Goal: Book appointment/travel/reservation

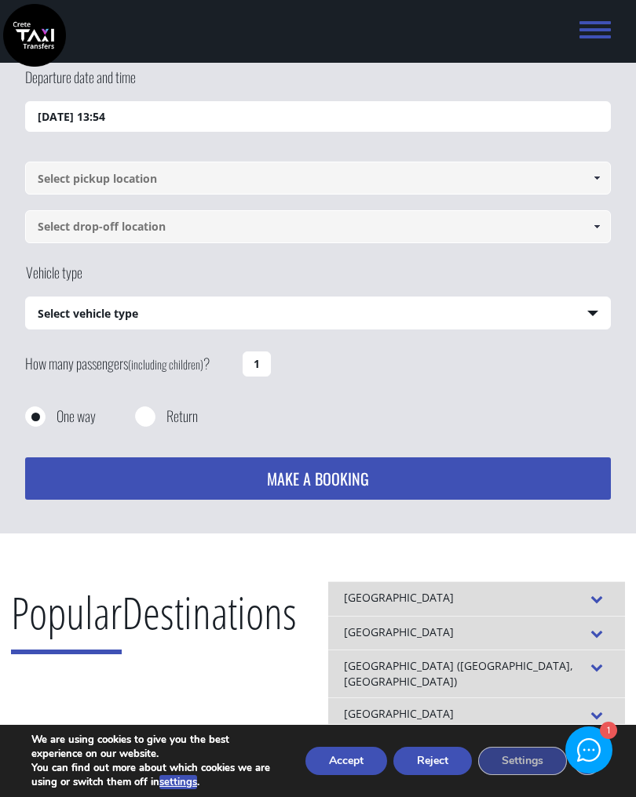
click at [124, 118] on input "[DATE] 13:54" at bounding box center [317, 116] width 585 height 31
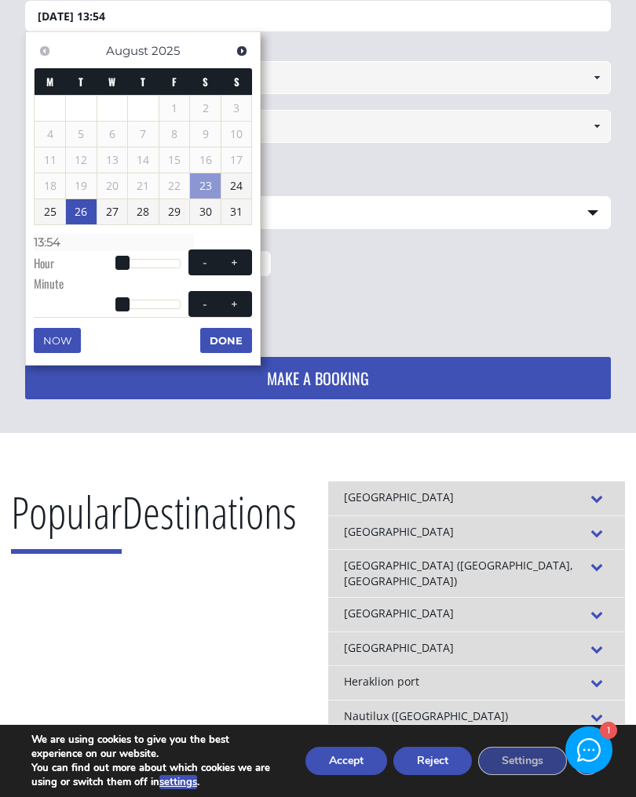
click at [84, 213] on link "26" at bounding box center [81, 211] width 31 height 25
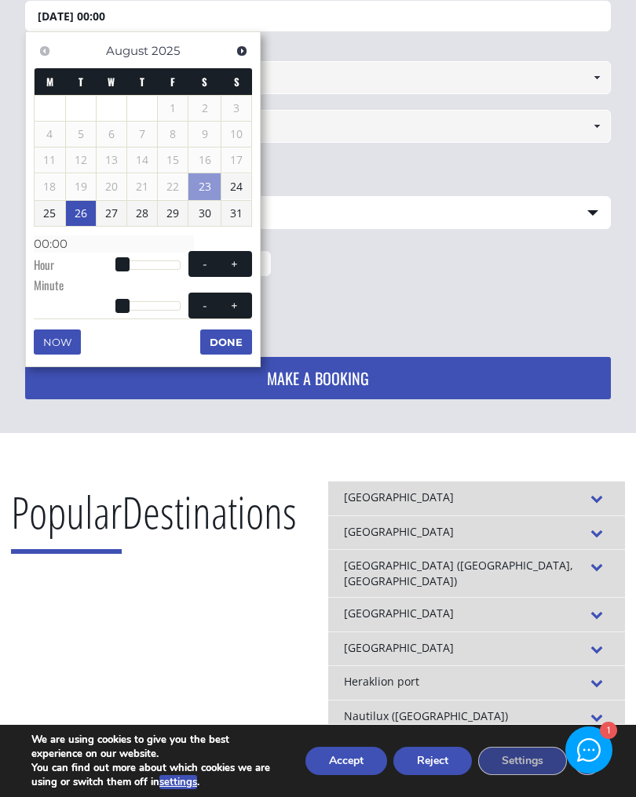
click at [239, 264] on span at bounding box center [234, 264] width 13 height 13
type input "[DATE] 01:00"
type input "01:00"
click at [237, 262] on span at bounding box center [234, 264] width 13 height 13
type input "[DATE] 02:00"
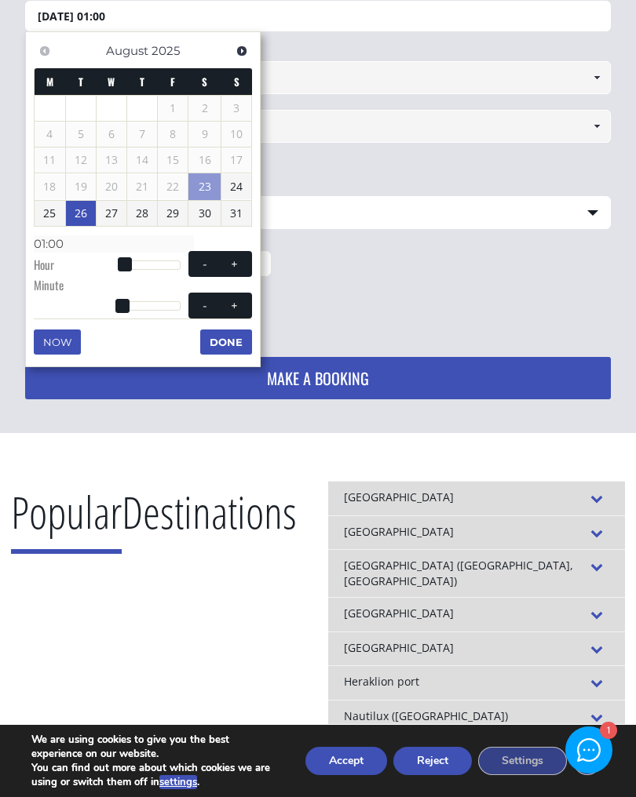
type input "02:00"
click at [232, 262] on span at bounding box center [234, 264] width 13 height 13
type input "[DATE] 03:00"
type input "03:00"
click at [230, 267] on button "+" at bounding box center [235, 264] width 28 height 15
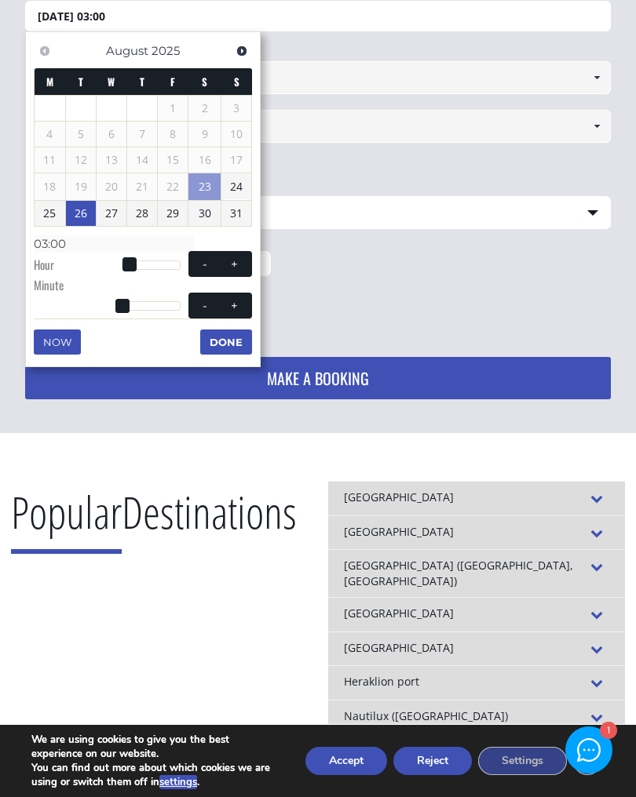
type input "[DATE] 04:00"
type input "04:00"
click at [230, 267] on button "+" at bounding box center [235, 264] width 28 height 15
type input "[DATE] 05:00"
type input "05:00"
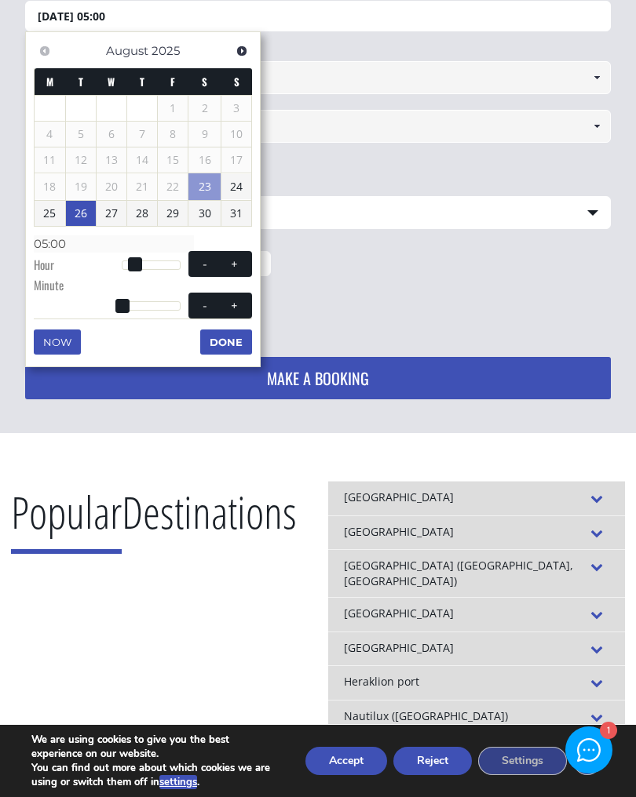
click at [235, 260] on span at bounding box center [234, 264] width 13 height 13
type input "[DATE] 06:00"
type input "06:00"
click at [235, 305] on span at bounding box center [234, 305] width 13 height 13
type input "[DATE] 06:01"
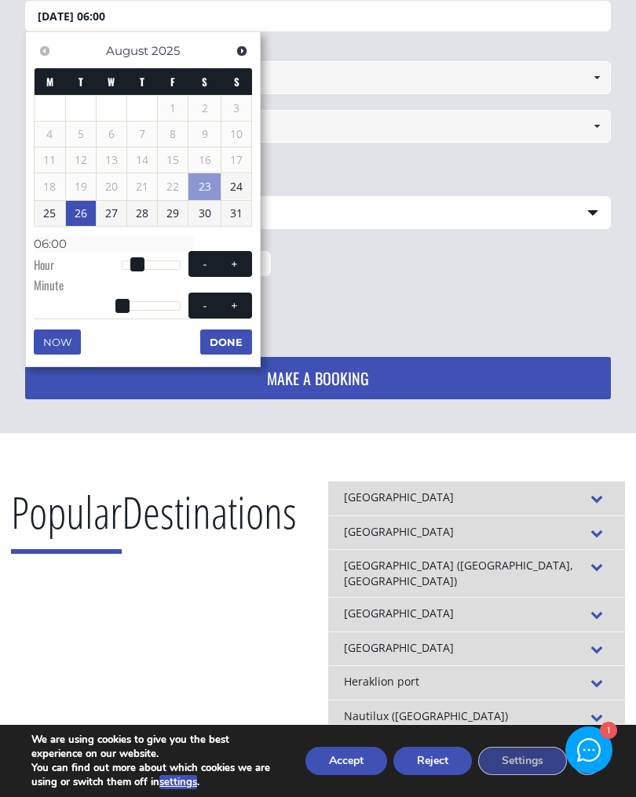
type input "06:01"
click at [235, 305] on span at bounding box center [234, 305] width 13 height 13
type input "[DATE] 06:02"
type input "06:02"
click at [235, 301] on span at bounding box center [234, 305] width 13 height 13
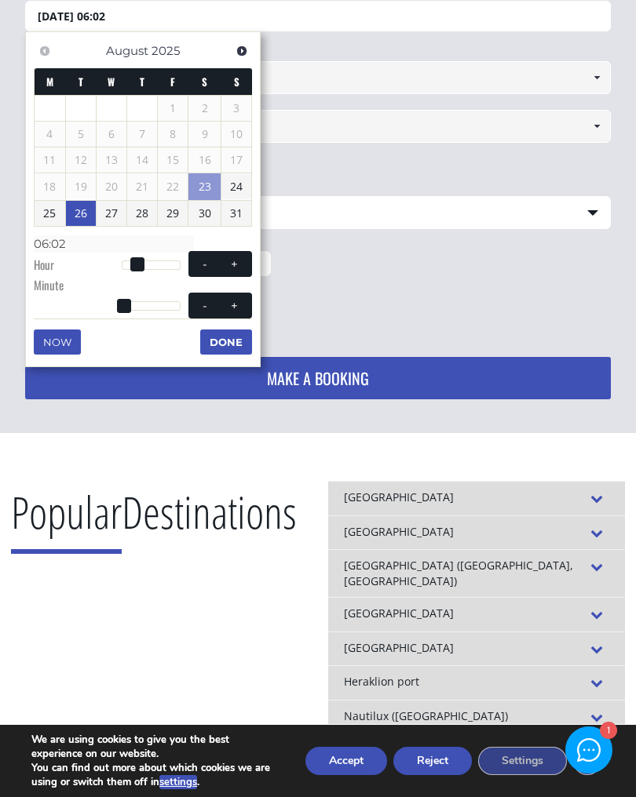
type input "[DATE] 06:03"
type input "06:03"
click at [235, 301] on span at bounding box center [234, 305] width 13 height 13
type input "[DATE] 06:04"
type input "06:04"
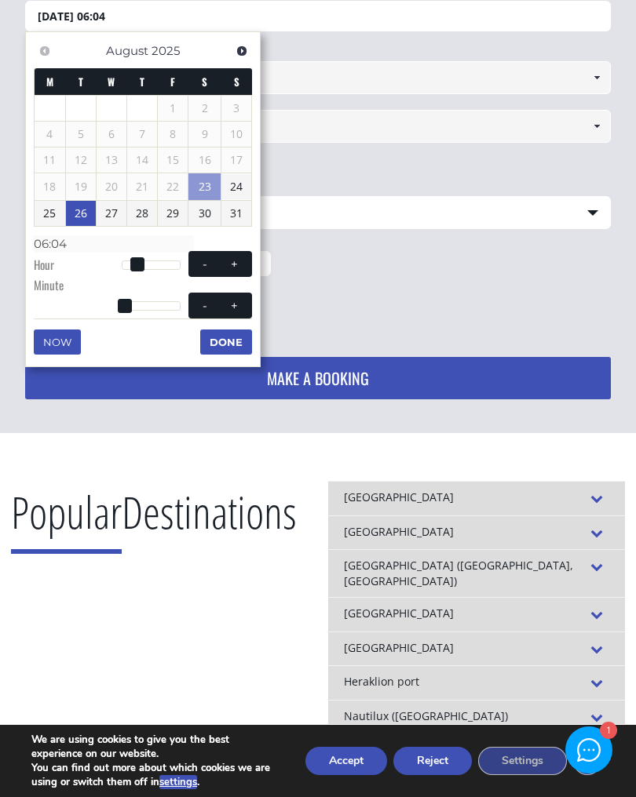
click at [235, 301] on span at bounding box center [234, 305] width 13 height 13
type input "[DATE] 06:05"
type input "06:05"
click at [234, 300] on span at bounding box center [234, 305] width 13 height 13
type input "[DATE] 06:06"
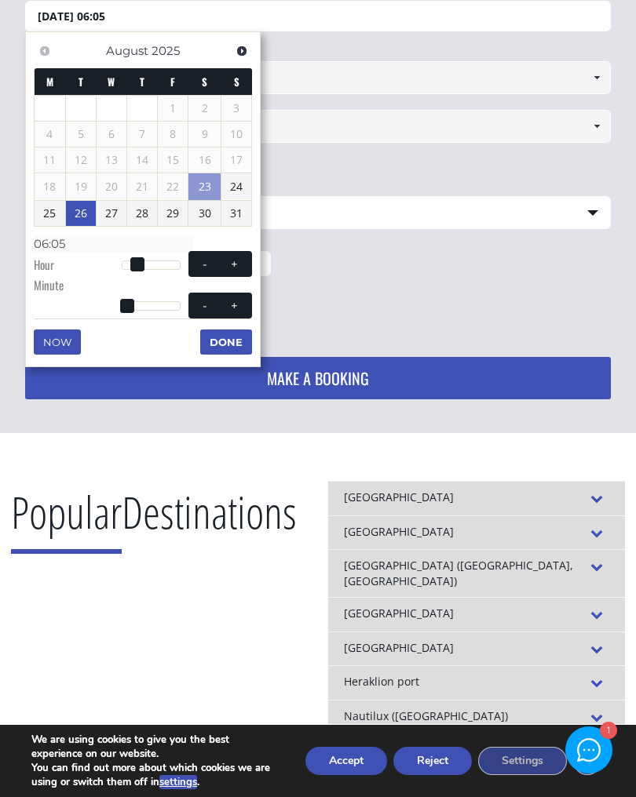
type input "06:06"
click at [235, 299] on span at bounding box center [234, 305] width 13 height 13
type input "[DATE] 06:07"
type input "06:07"
click at [234, 299] on span at bounding box center [234, 305] width 13 height 13
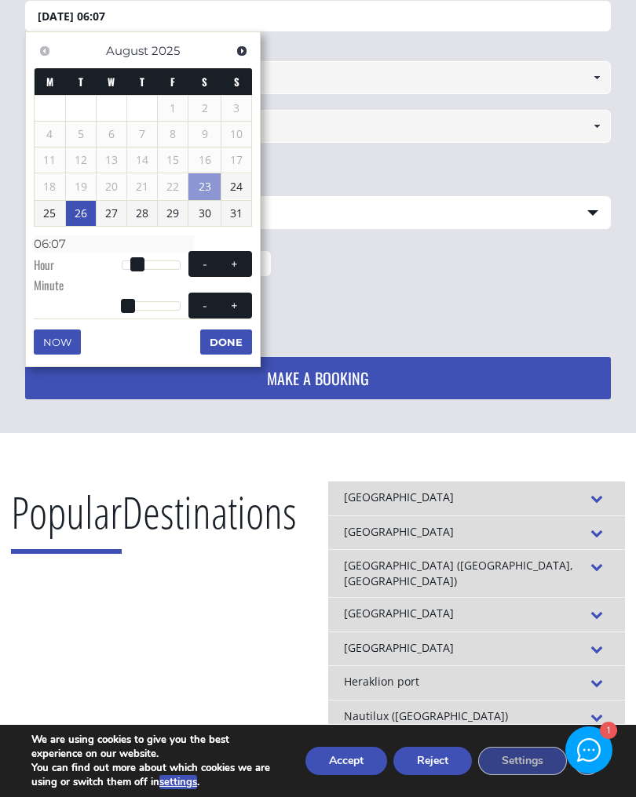
type input "[DATE] 06:08"
type input "06:08"
click at [236, 299] on span at bounding box center [234, 305] width 13 height 13
type input "[DATE] 06:09"
type input "06:09"
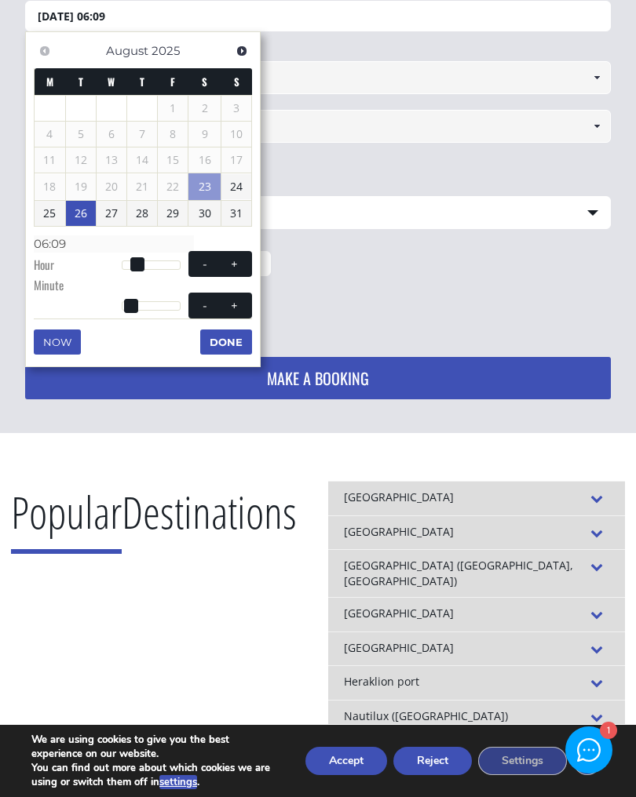
click at [235, 299] on span at bounding box center [234, 305] width 13 height 13
type input "[DATE] 06:10"
type input "06:10"
click at [236, 299] on span at bounding box center [234, 305] width 13 height 13
type input "[DATE] 06:11"
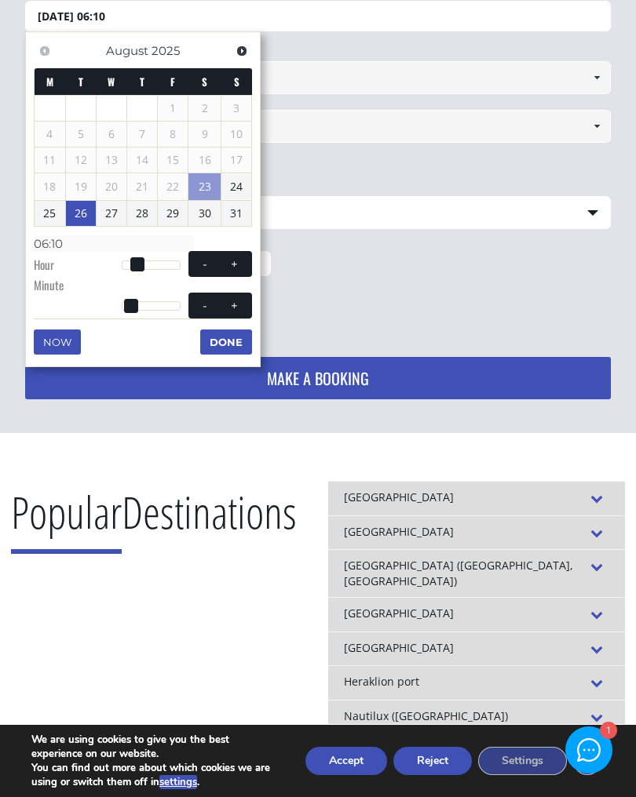
type input "06:11"
click at [235, 299] on span at bounding box center [234, 305] width 13 height 13
type input "[DATE] 06:12"
type input "06:12"
click at [236, 299] on span at bounding box center [234, 305] width 13 height 13
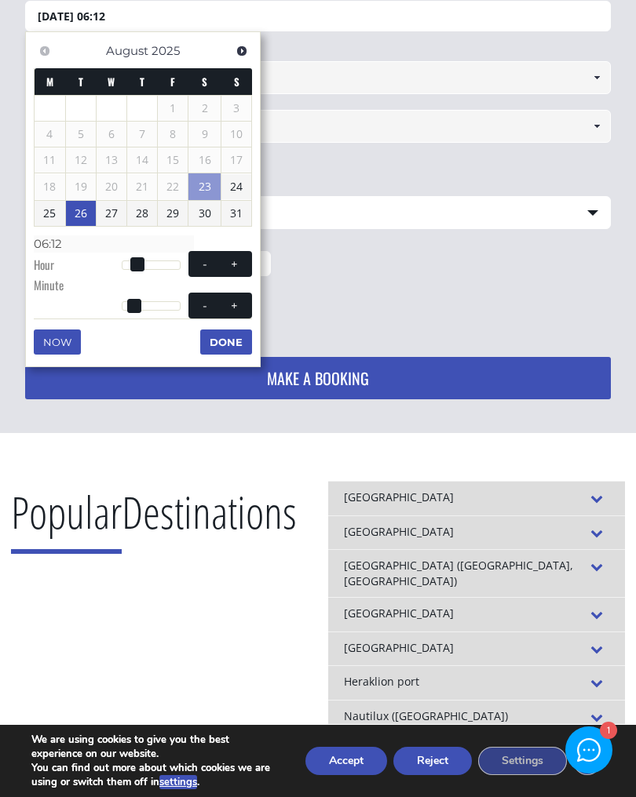
type input "[DATE] 06:13"
type input "06:13"
click at [235, 299] on span at bounding box center [234, 305] width 13 height 13
type input "[DATE] 06:14"
type input "06:14"
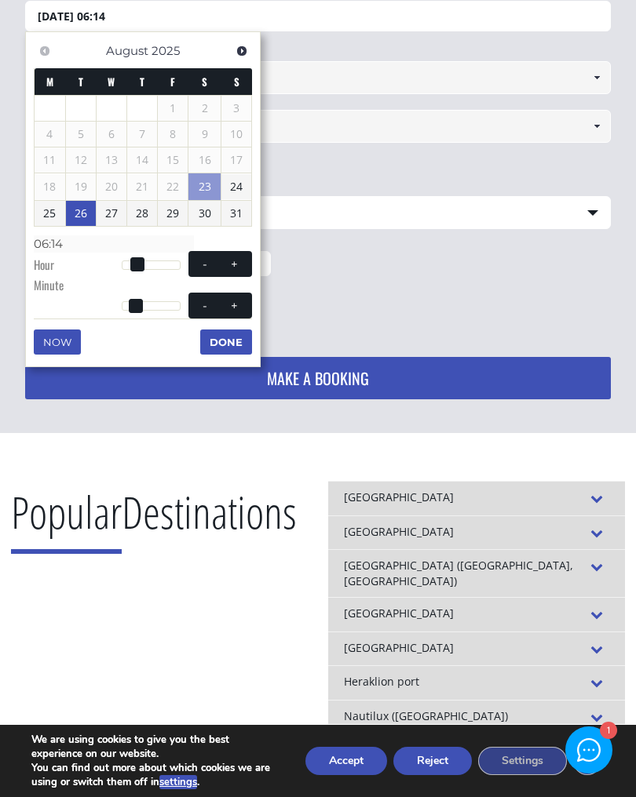
click at [238, 299] on span at bounding box center [234, 305] width 13 height 13
type input "[DATE] 06:15"
type input "06:15"
click at [237, 299] on span at bounding box center [234, 305] width 13 height 13
type input "[DATE] 06:16"
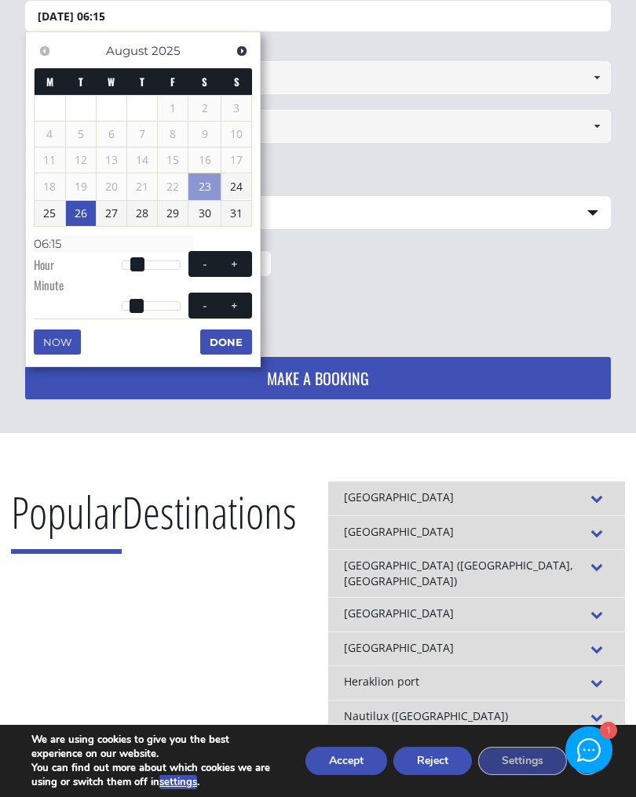
type input "06:16"
click at [239, 299] on span at bounding box center [234, 305] width 13 height 13
type input "[DATE] 06:17"
type input "06:17"
click at [239, 299] on span at bounding box center [234, 305] width 13 height 13
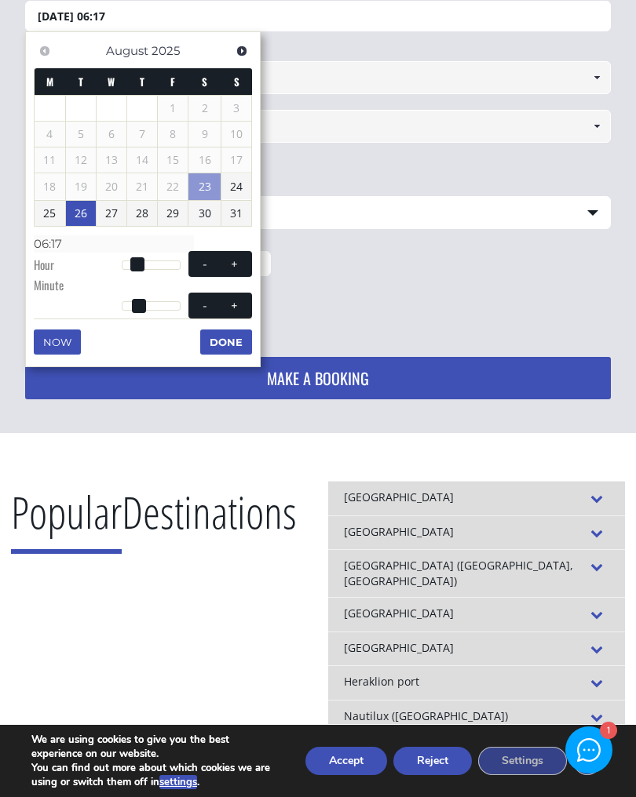
type input "[DATE] 06:18"
type input "06:18"
click at [240, 301] on span at bounding box center [234, 305] width 13 height 13
type input "[DATE] 06:19"
type input "06:19"
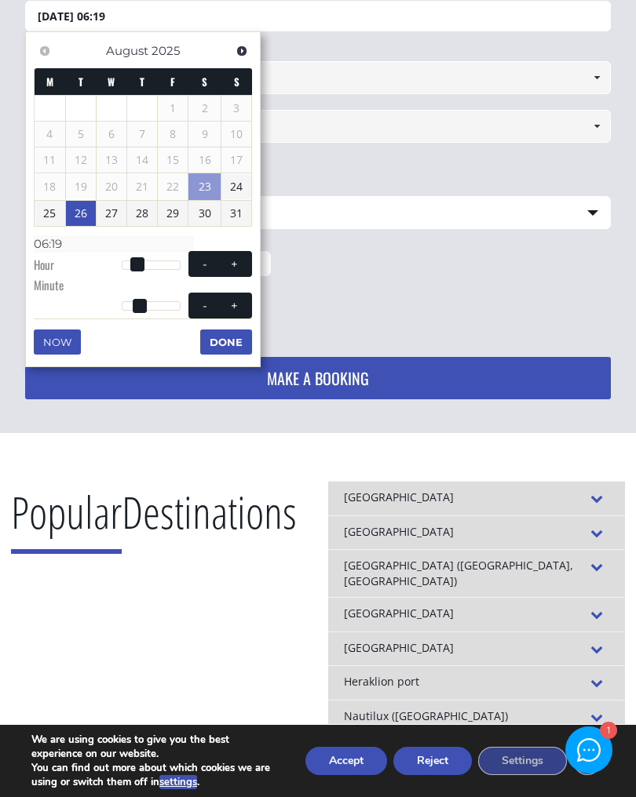
click at [240, 301] on span at bounding box center [234, 305] width 13 height 13
type input "[DATE] 06:20"
type input "06:20"
click at [237, 304] on span at bounding box center [234, 305] width 13 height 13
type input "[DATE] 06:21"
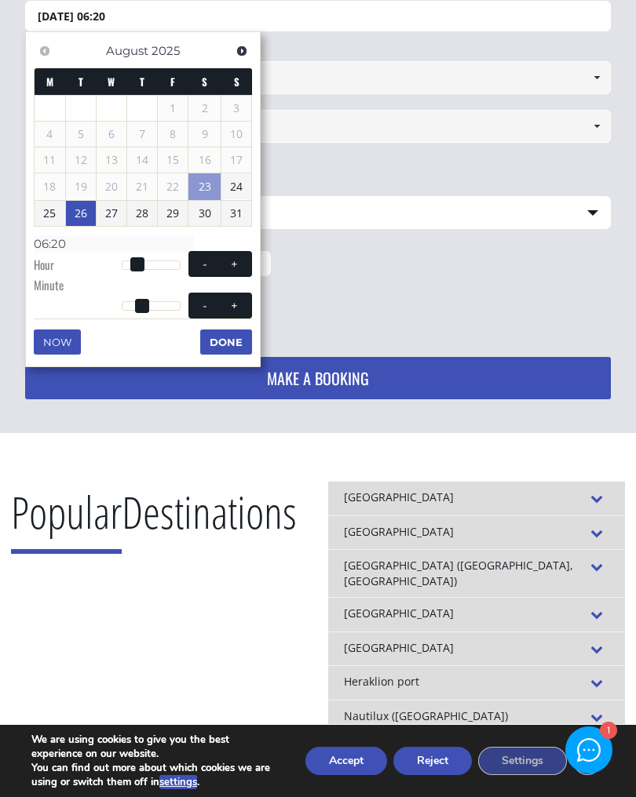
type input "06:21"
click at [237, 303] on span at bounding box center [234, 305] width 13 height 13
type input "[DATE] 06:22"
type input "06:22"
click at [237, 304] on span at bounding box center [234, 305] width 13 height 13
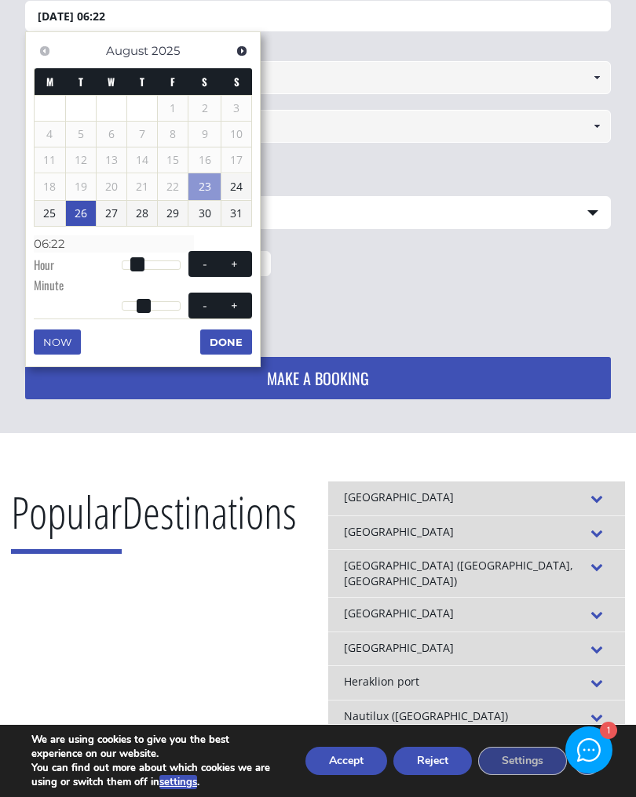
type input "[DATE] 06:23"
type input "06:23"
click at [237, 304] on span at bounding box center [234, 305] width 13 height 13
type input "[DATE] 06:24"
type input "06:24"
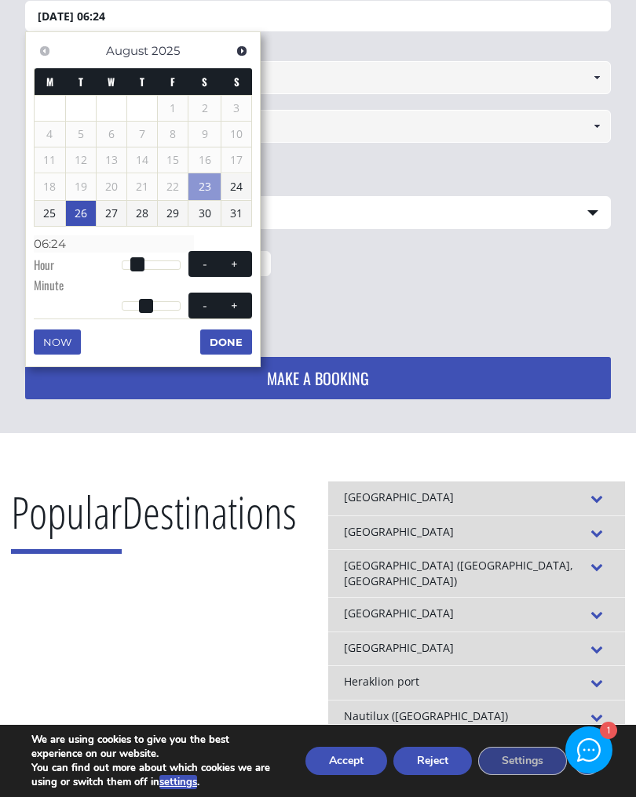
click at [239, 304] on span at bounding box center [234, 305] width 13 height 13
type input "[DATE] 06:25"
type input "06:25"
click at [239, 304] on span at bounding box center [234, 305] width 13 height 13
type input "[DATE] 06:26"
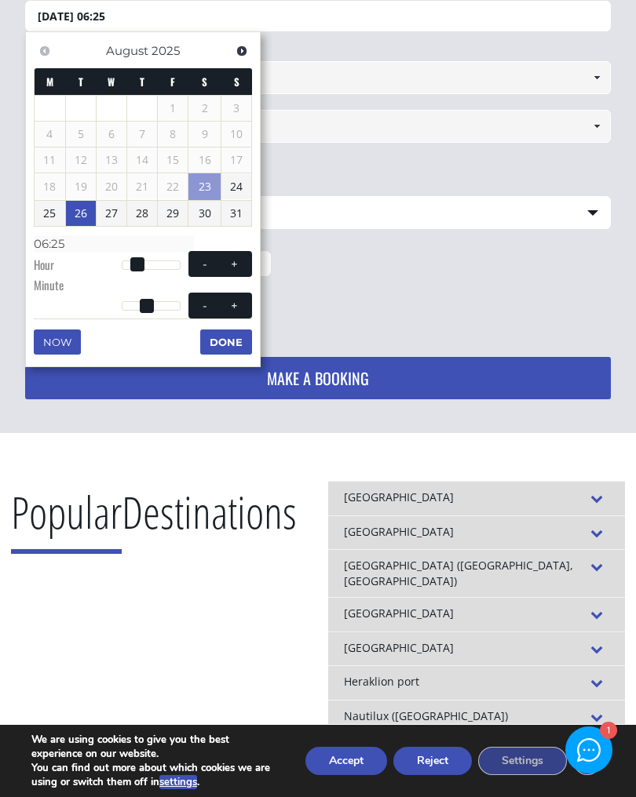
type input "06:26"
click at [240, 306] on span at bounding box center [234, 305] width 13 height 13
type input "[DATE] 06:27"
type input "06:27"
click at [239, 305] on span at bounding box center [234, 305] width 13 height 13
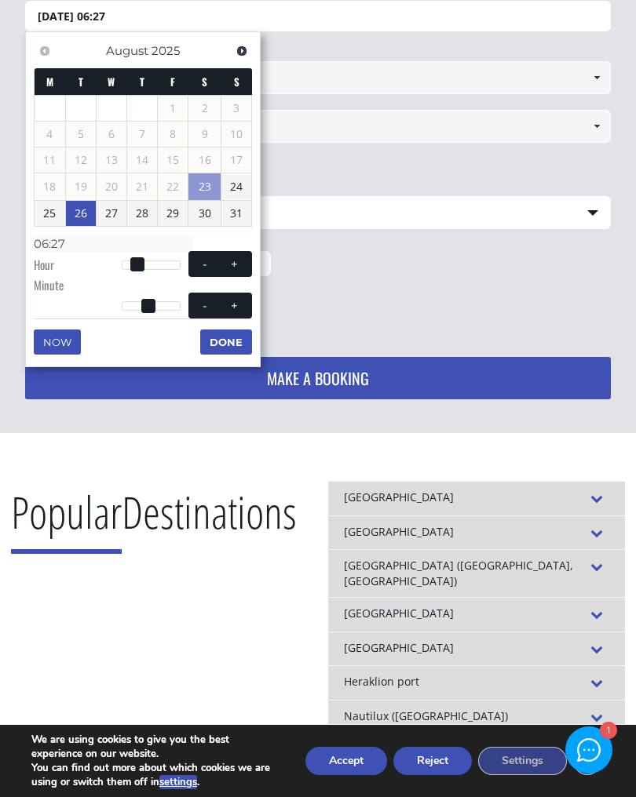
type input "[DATE] 06:28"
type input "06:28"
click at [241, 308] on button "+" at bounding box center [235, 305] width 28 height 15
type input "[DATE] 06:29"
type input "06:29"
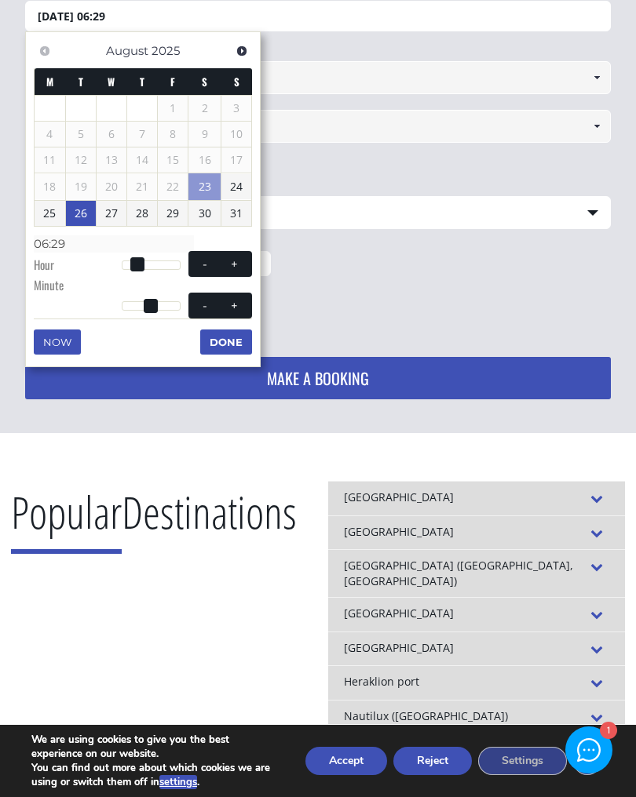
click at [244, 308] on button "+" at bounding box center [235, 305] width 28 height 15
type input "[DATE] 06:30"
type input "06:30"
click at [223, 337] on button "Done" at bounding box center [226, 342] width 52 height 25
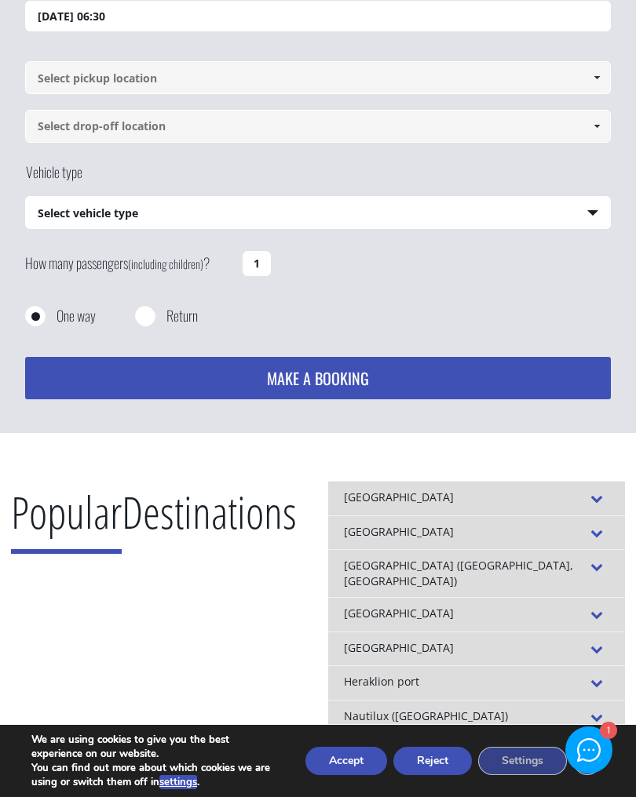
click at [153, 322] on input "Return" at bounding box center [145, 318] width 20 height 20
radio input "true"
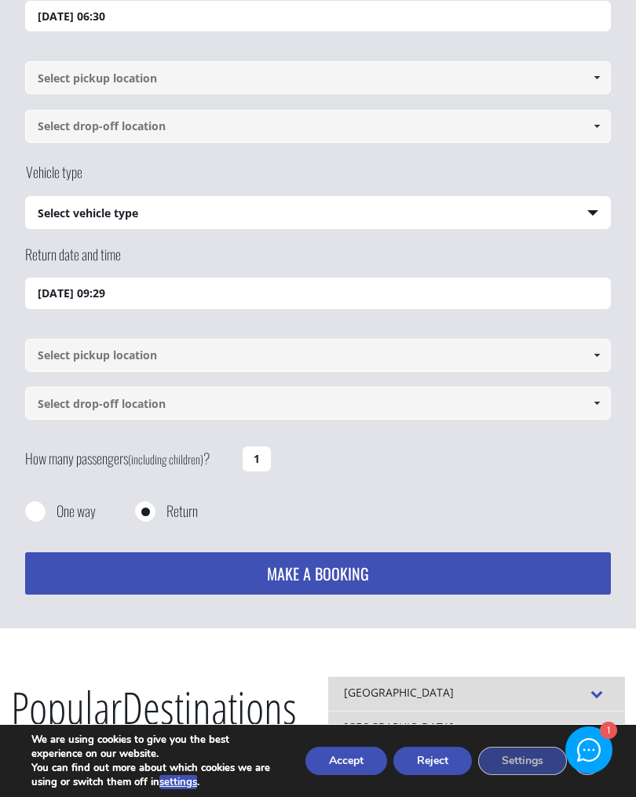
click at [208, 293] on input "[DATE] 09:29" at bounding box center [317, 293] width 585 height 31
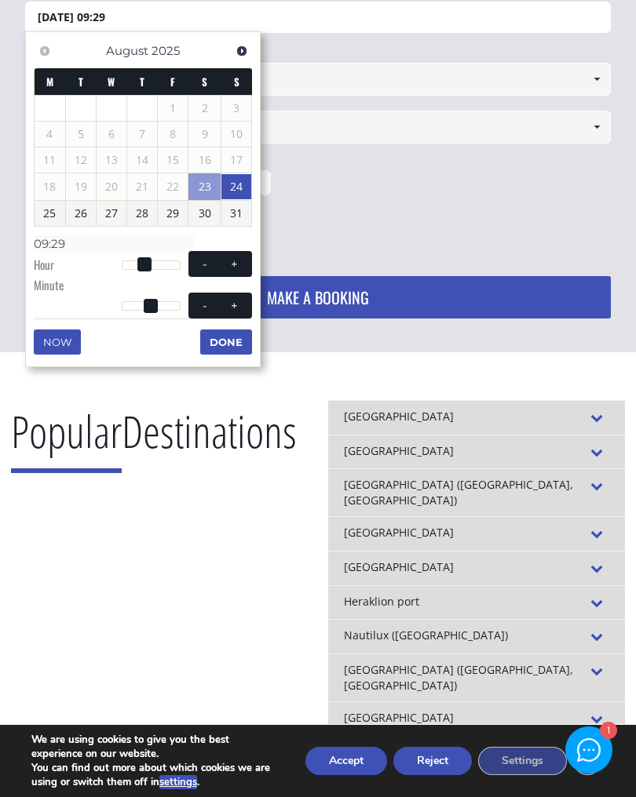
scroll to position [126, 0]
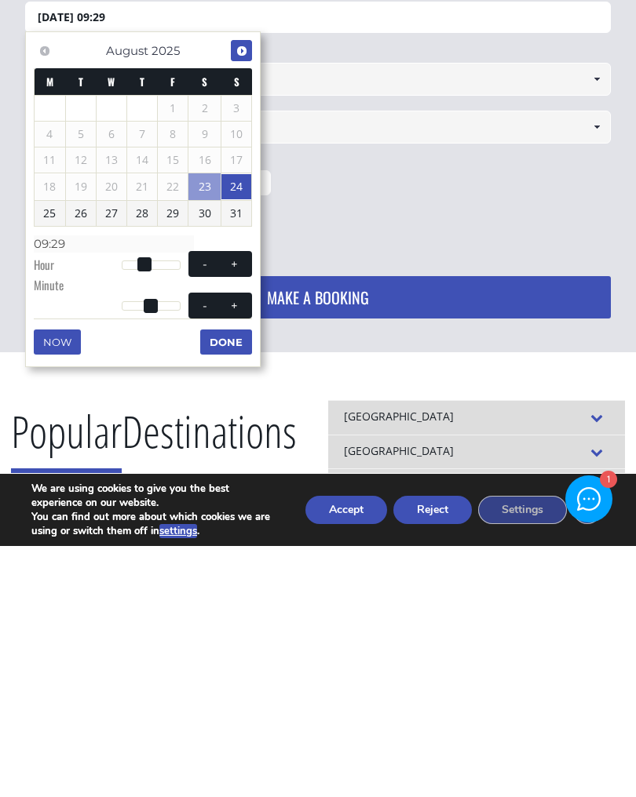
click at [243, 296] on span "Next" at bounding box center [241, 302] width 13 height 13
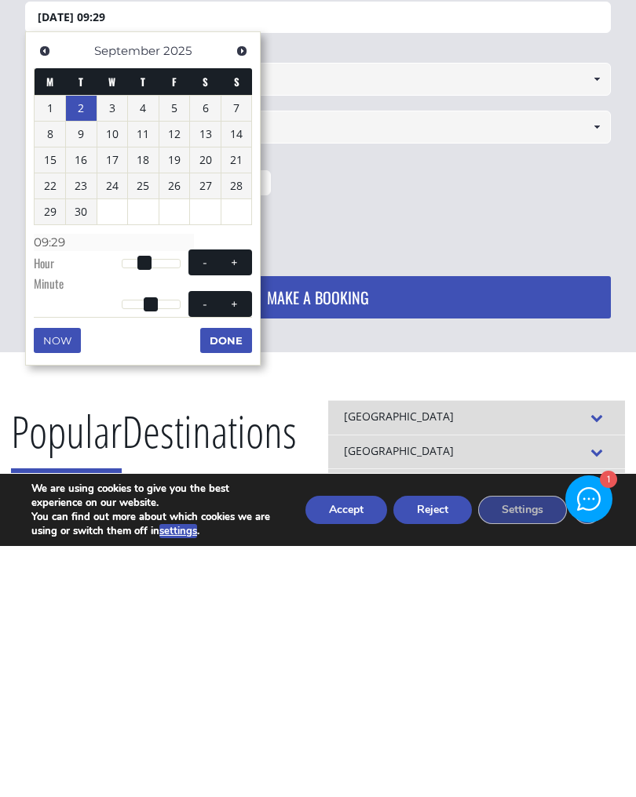
click at [88, 347] on link "2" at bounding box center [81, 359] width 31 height 25
click at [234, 508] on span at bounding box center [234, 514] width 13 height 13
type input "[DATE] 10:29"
type input "10:29"
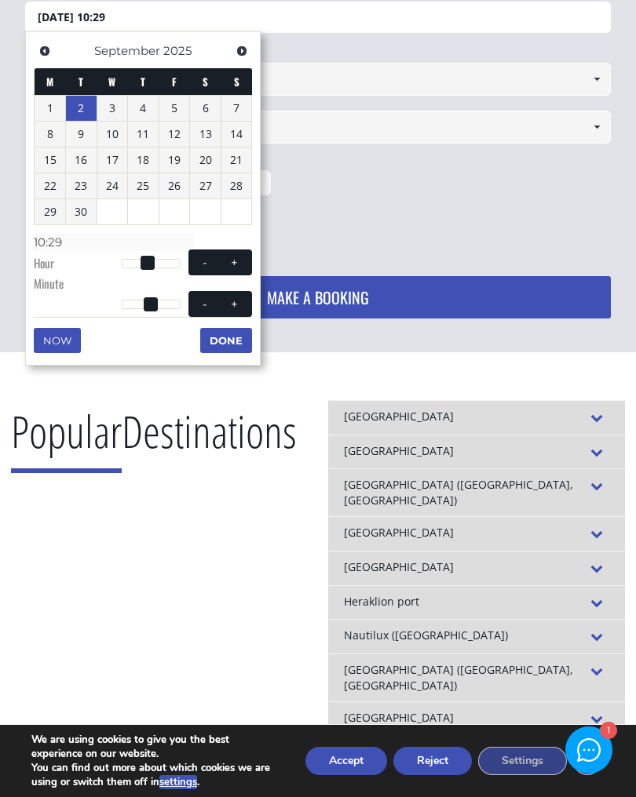
click at [234, 257] on span at bounding box center [234, 263] width 13 height 13
type input "[DATE] 11:29"
type input "11:29"
click at [236, 257] on span at bounding box center [234, 263] width 13 height 13
type input "[DATE] 12:29"
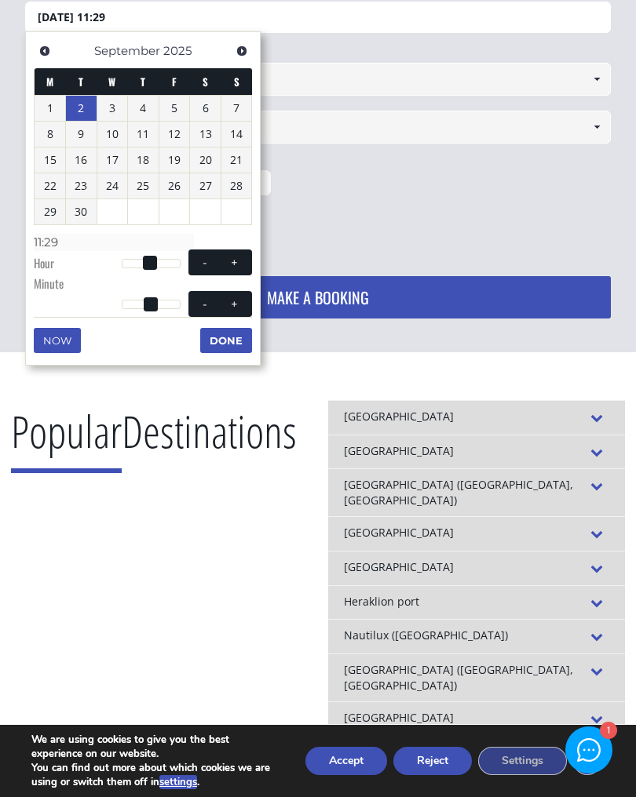
type input "12:29"
click at [236, 257] on span at bounding box center [234, 263] width 13 height 13
type input "[DATE] 13:29"
type input "13:29"
click at [239, 261] on span at bounding box center [234, 263] width 13 height 13
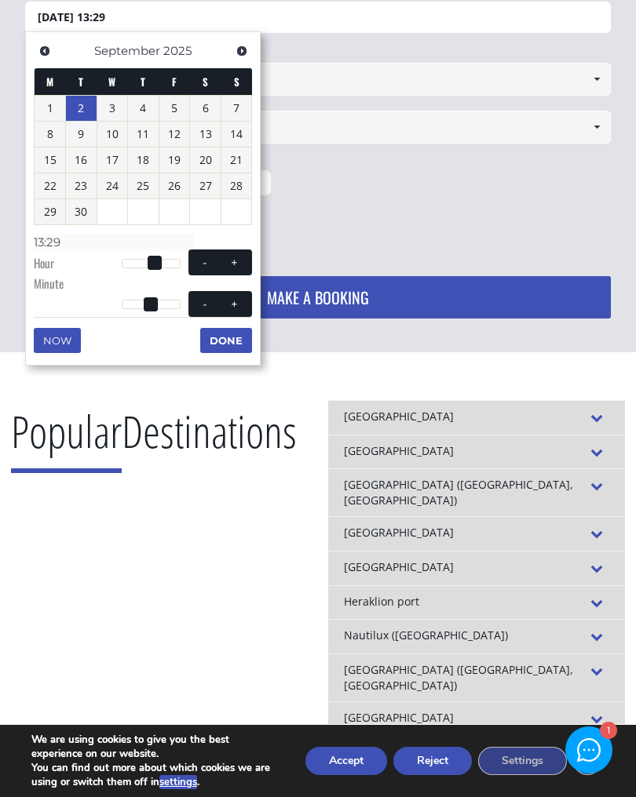
type input "[DATE] 14:29"
type input "14:29"
click at [238, 261] on span at bounding box center [234, 263] width 13 height 13
type input "[DATE] 15:29"
type input "15:29"
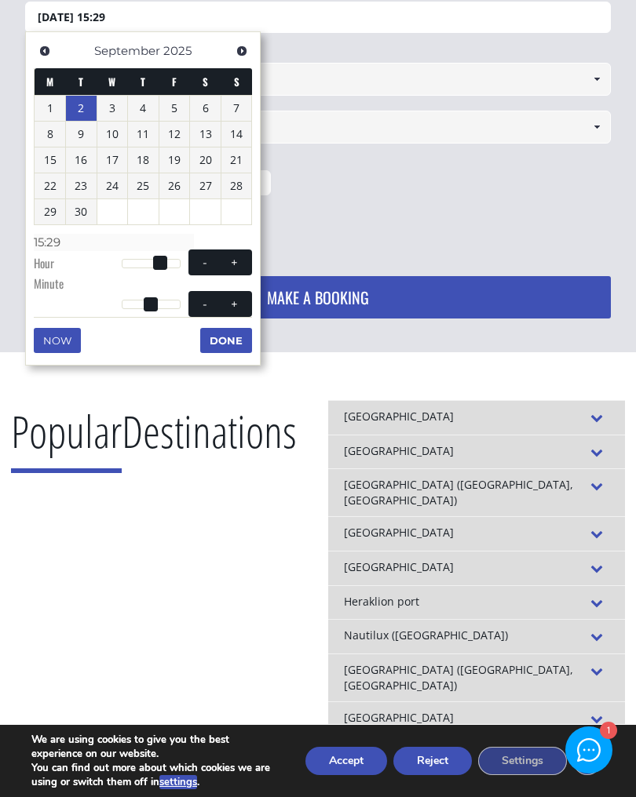
click at [239, 261] on span at bounding box center [234, 263] width 13 height 13
type input "[DATE] 16:29"
type input "16:29"
click at [238, 261] on span at bounding box center [234, 263] width 13 height 13
type input "[DATE] 17:29"
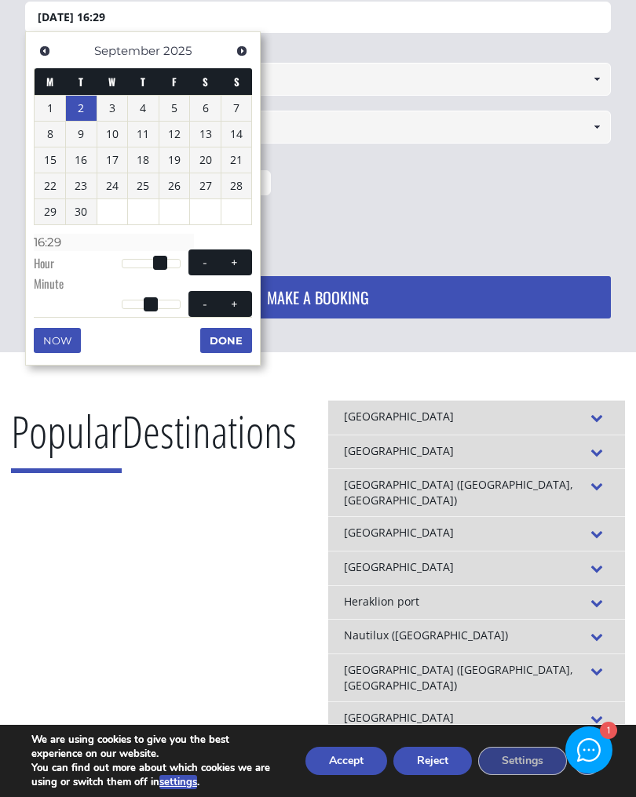
type input "17:29"
click at [205, 260] on span at bounding box center [205, 263] width 13 height 13
type input "[DATE] 16:29"
type input "16:29"
click at [205, 260] on span at bounding box center [205, 263] width 13 height 13
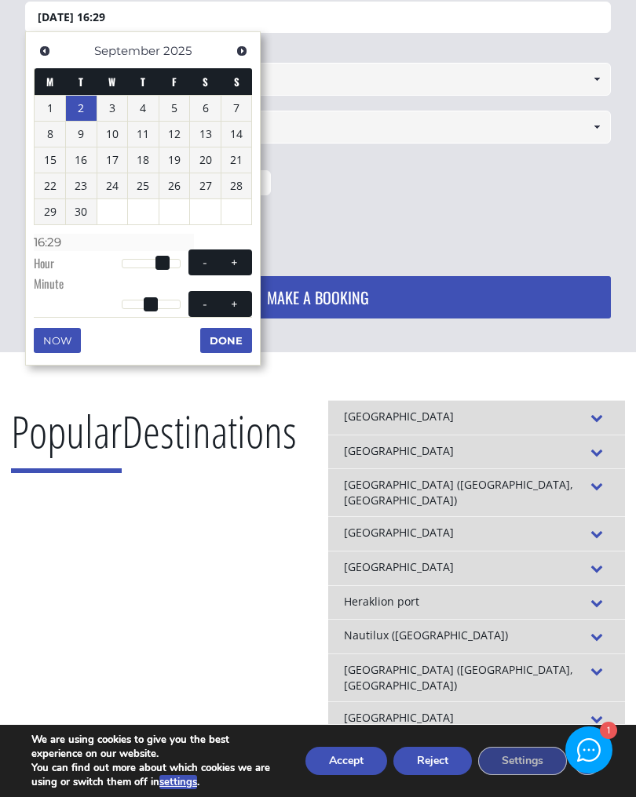
type input "[DATE] 15:29"
type input "15:29"
click at [203, 259] on span at bounding box center [205, 263] width 13 height 13
type input "[DATE] 14:29"
type input "14:29"
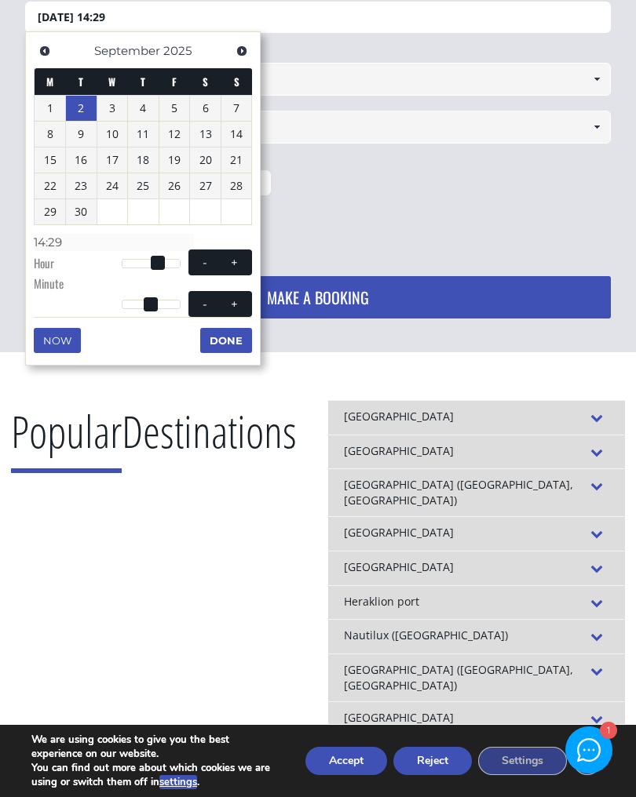
click at [242, 256] on button "+" at bounding box center [235, 262] width 28 height 15
type input "[DATE] 15:29"
type input "15:29"
click at [199, 300] on span at bounding box center [205, 303] width 13 height 13
type input "[DATE] 15:28"
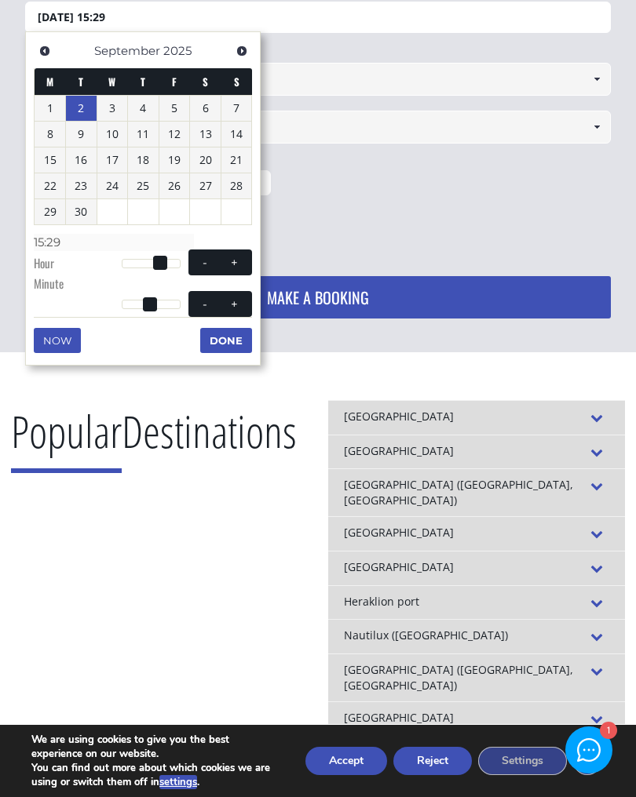
type input "15:28"
click at [199, 300] on span at bounding box center [205, 303] width 13 height 13
type input "[DATE] 15:27"
type input "15:27"
click at [199, 301] on span at bounding box center [205, 303] width 13 height 13
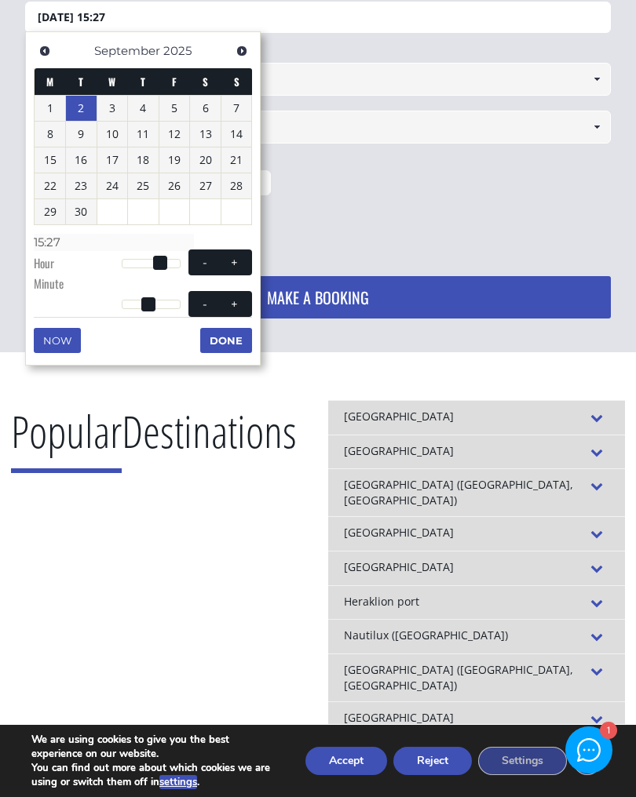
type input "[DATE] 15:26"
type input "15:26"
click at [198, 300] on button "-" at bounding box center [205, 304] width 28 height 15
type input "[DATE] 15:25"
type input "15:25"
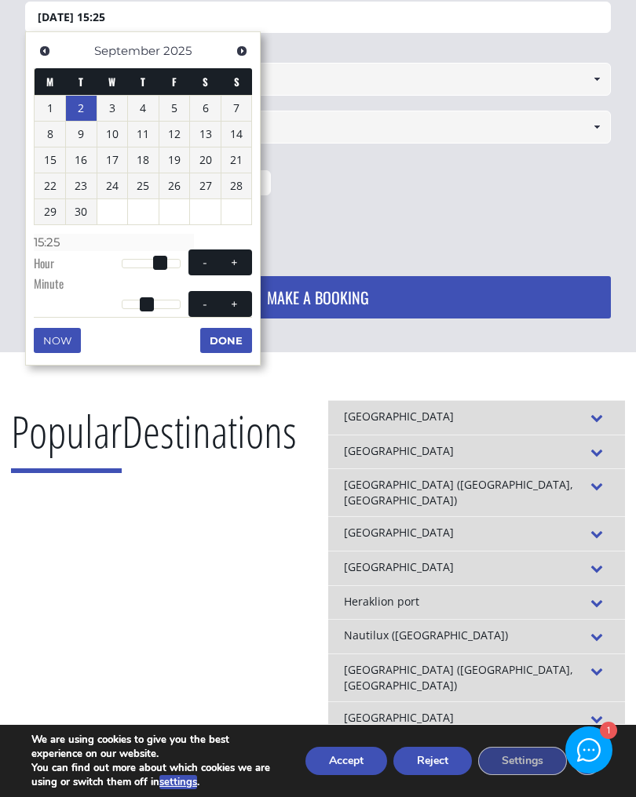
click at [200, 300] on span at bounding box center [205, 303] width 13 height 13
type input "[DATE] 15:24"
type input "15:24"
click at [200, 300] on span at bounding box center [205, 303] width 13 height 13
type input "[DATE] 15:23"
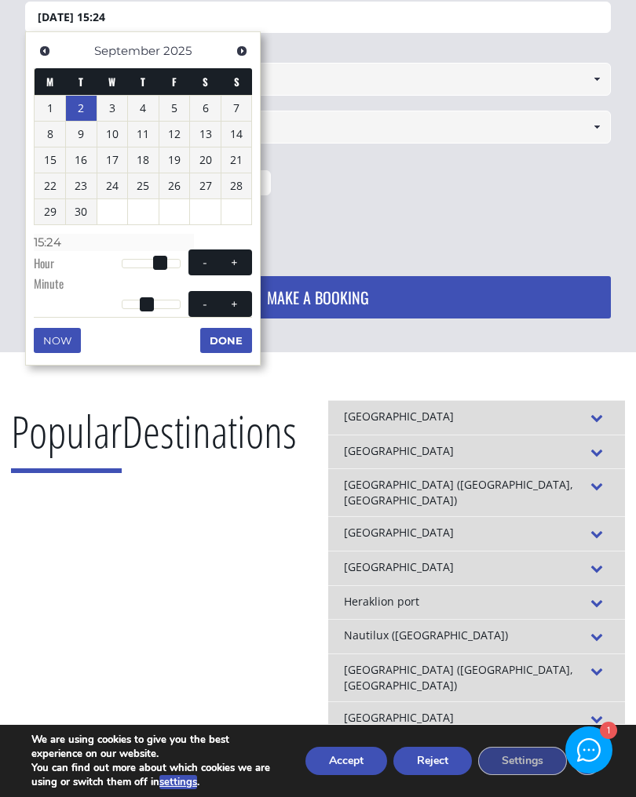
type input "15:23"
click at [202, 302] on span at bounding box center [205, 303] width 13 height 13
type input "[DATE] 15:22"
type input "15:22"
click at [202, 301] on span at bounding box center [205, 303] width 13 height 13
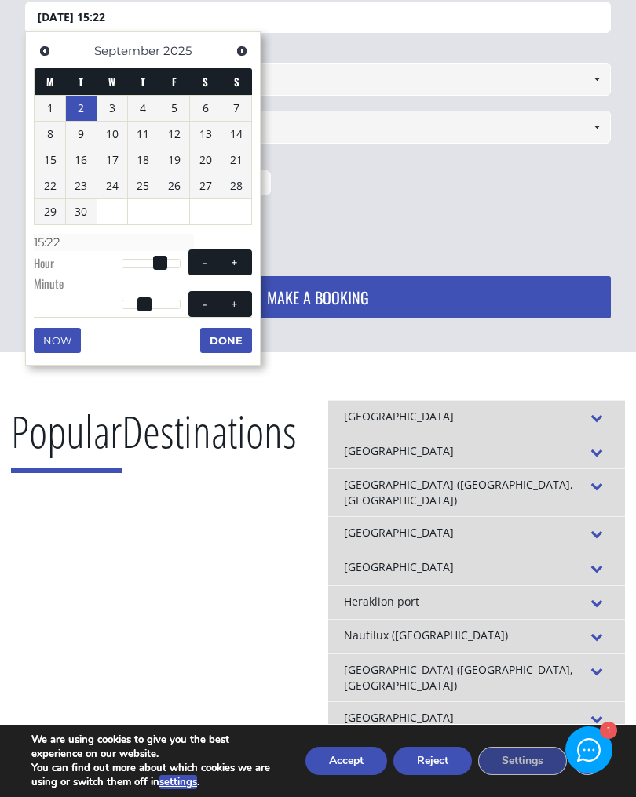
type input "[DATE] 15:21"
type input "15:21"
click at [203, 302] on span at bounding box center [205, 303] width 13 height 13
type input "[DATE] 15:20"
type input "15:20"
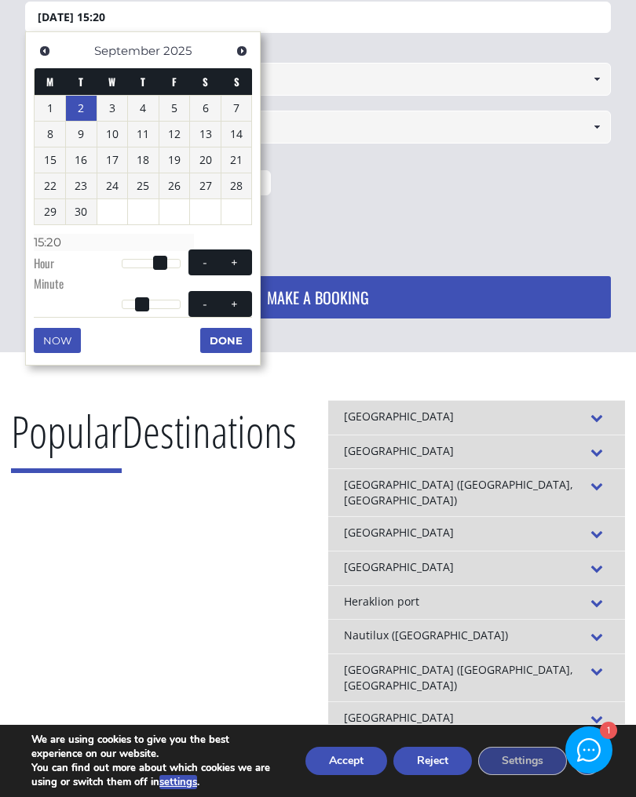
click at [202, 301] on span at bounding box center [205, 303] width 13 height 13
type input "[DATE] 15:19"
type input "15:19"
click at [205, 304] on span at bounding box center [205, 303] width 13 height 13
type input "[DATE] 15:18"
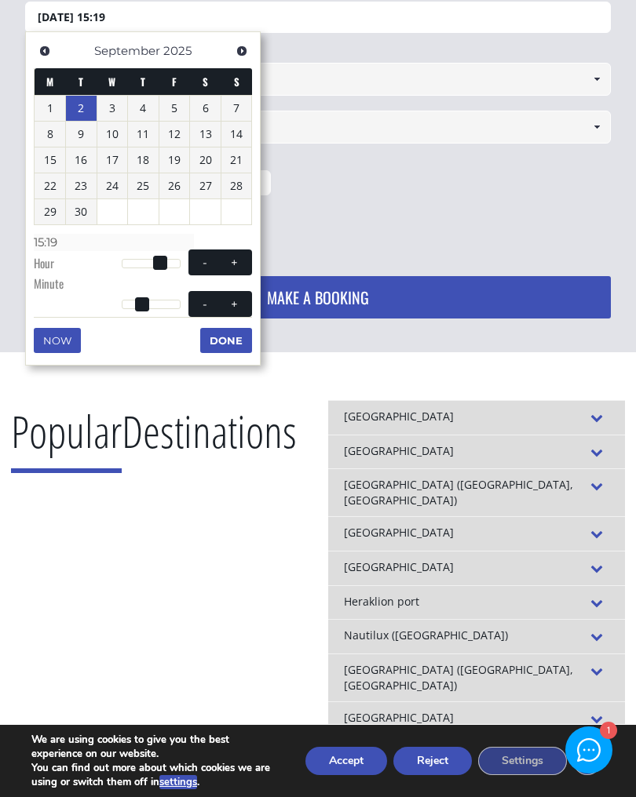
type input "15:18"
click at [204, 304] on span at bounding box center [205, 303] width 13 height 13
type input "[DATE] 15:17"
type input "15:17"
click at [205, 304] on span at bounding box center [205, 303] width 13 height 13
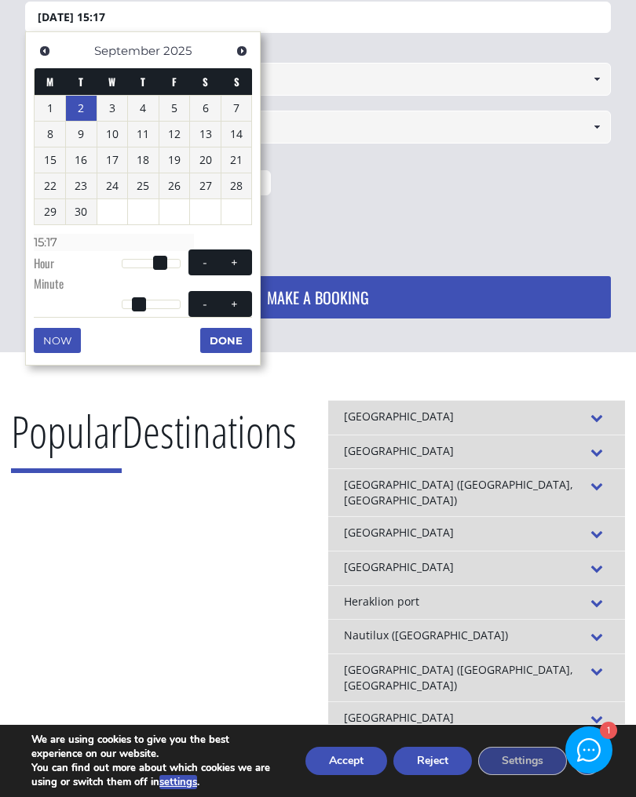
type input "[DATE] 15:16"
type input "15:16"
click at [204, 304] on span at bounding box center [205, 303] width 13 height 13
type input "[DATE] 15:15"
type input "15:15"
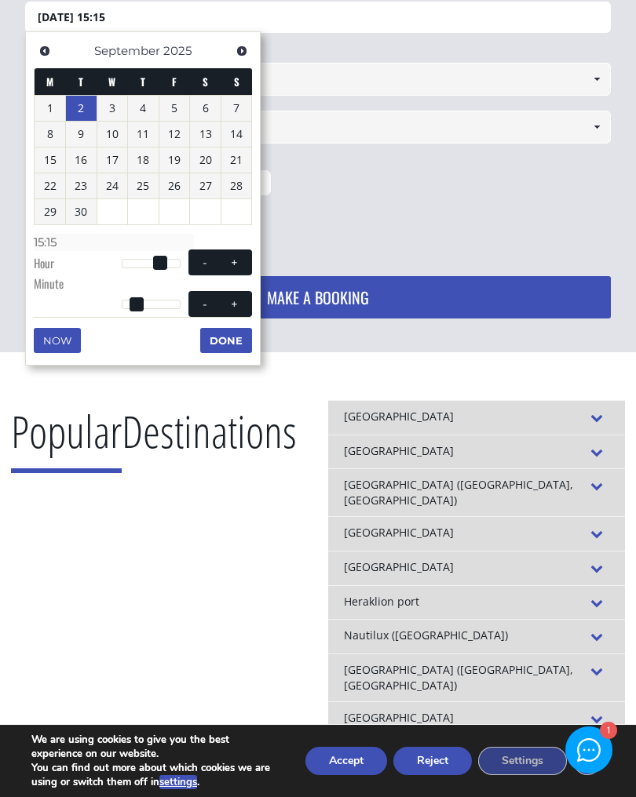
click at [210, 305] on span at bounding box center [205, 303] width 13 height 13
type input "[DATE] 15:14"
type input "15:14"
click at [211, 308] on span "- +" at bounding box center [220, 304] width 64 height 26
click at [212, 307] on button "-" at bounding box center [205, 304] width 28 height 15
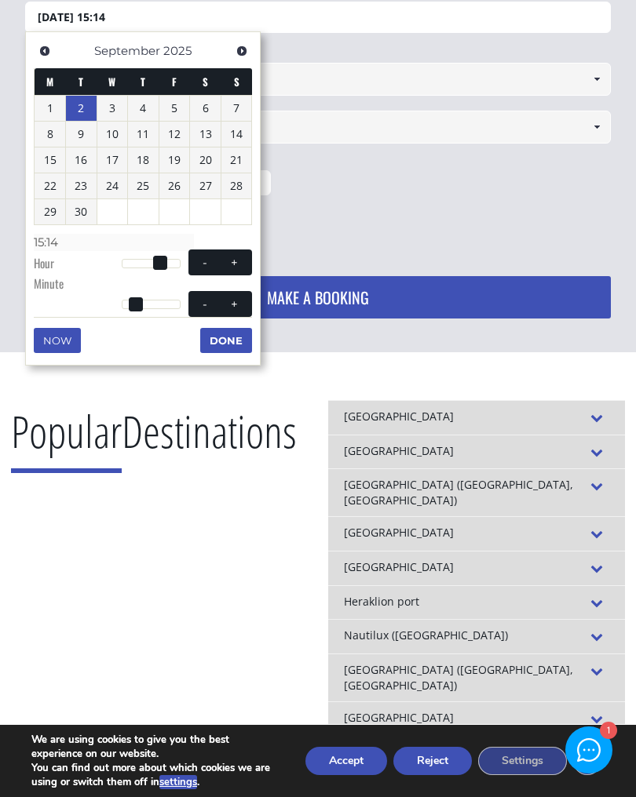
type input "[DATE] 15:13"
type input "15:13"
click at [213, 308] on span "- +" at bounding box center [220, 304] width 64 height 26
click at [212, 305] on button "-" at bounding box center [205, 304] width 28 height 15
type input "[DATE] 15:12"
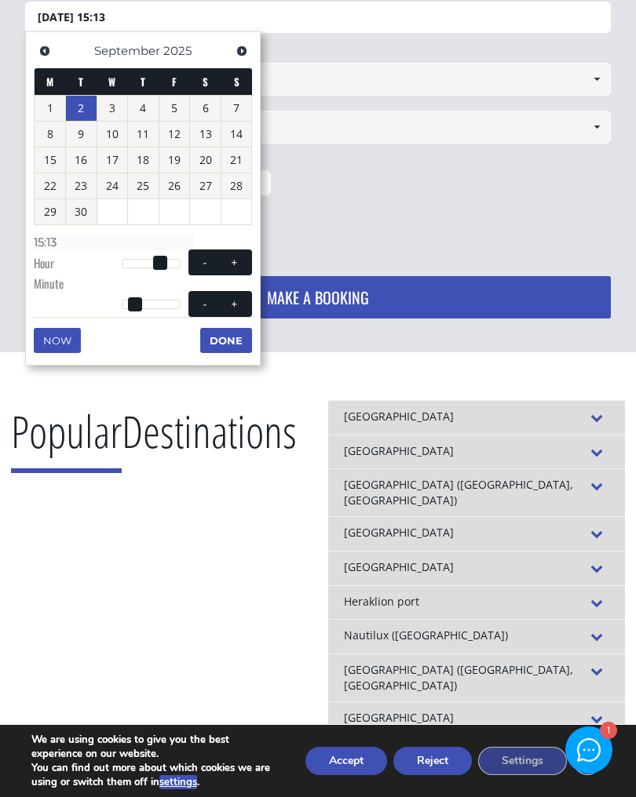
type input "15:12"
click at [213, 307] on button "-" at bounding box center [205, 304] width 28 height 15
type input "[DATE] 15:11"
type input "15:11"
click at [209, 304] on span at bounding box center [205, 303] width 13 height 13
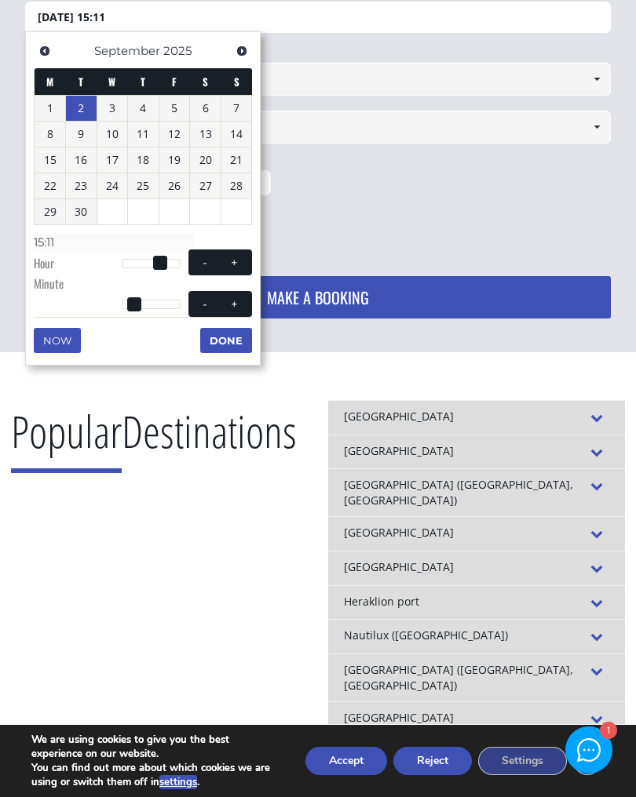
type input "[DATE] 15:10"
type input "15:10"
click at [209, 304] on span at bounding box center [205, 303] width 13 height 13
type input "[DATE] 15:09"
type input "15:09"
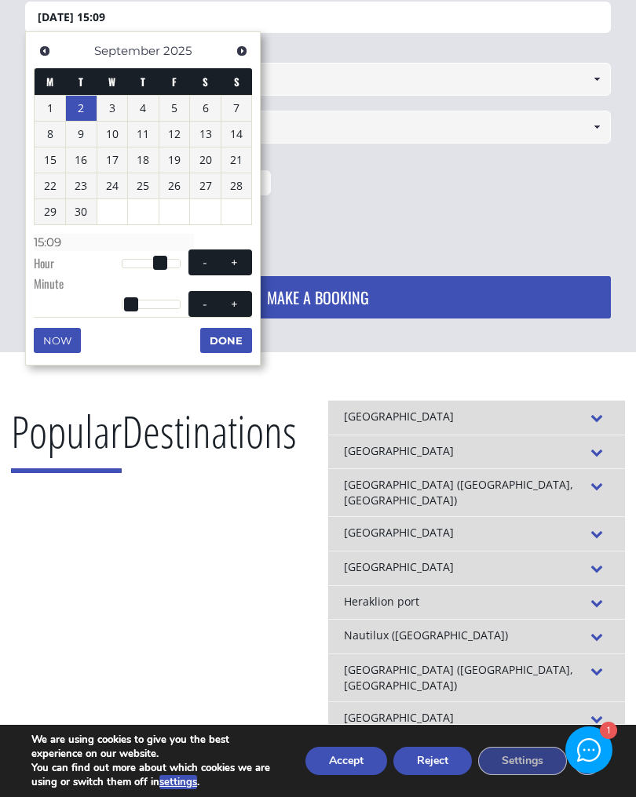
click at [209, 304] on span at bounding box center [205, 303] width 13 height 13
type input "[DATE] 15:08"
type input "15:08"
click at [209, 304] on span at bounding box center [205, 303] width 13 height 13
type input "[DATE] 15:07"
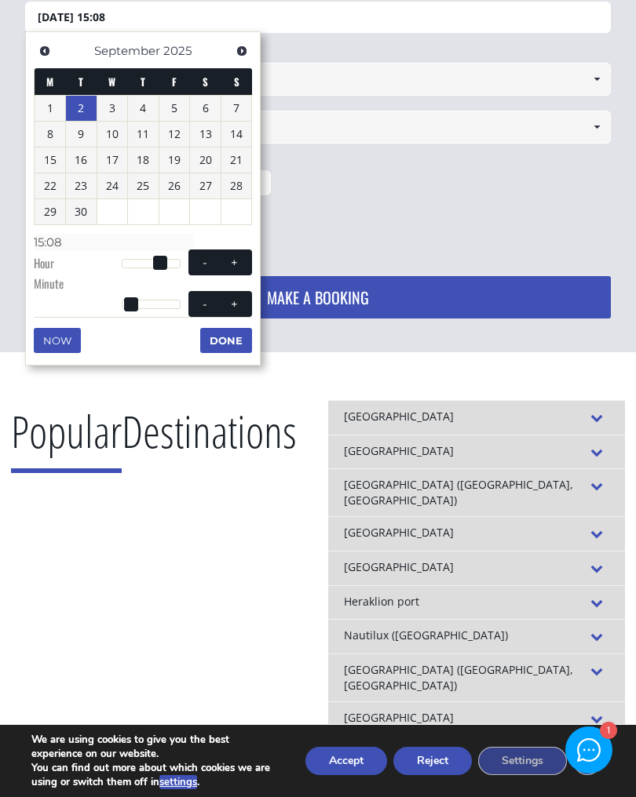
type input "15:07"
click at [209, 304] on span at bounding box center [205, 303] width 13 height 13
type input "[DATE] 15:06"
type input "15:06"
click at [209, 304] on span at bounding box center [205, 303] width 13 height 13
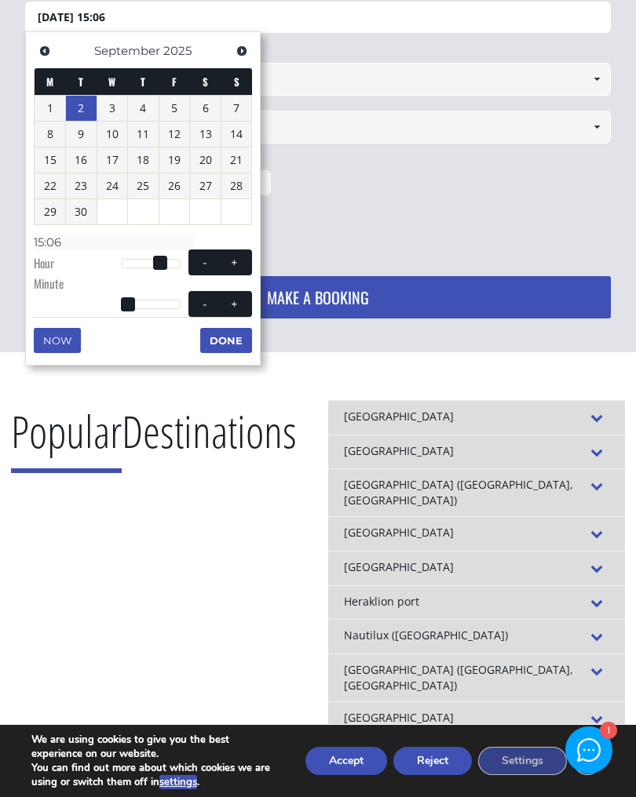
type input "[DATE] 15:05"
type input "15:05"
click at [209, 304] on span at bounding box center [205, 303] width 13 height 13
type input "[DATE] 15:04"
type input "15:04"
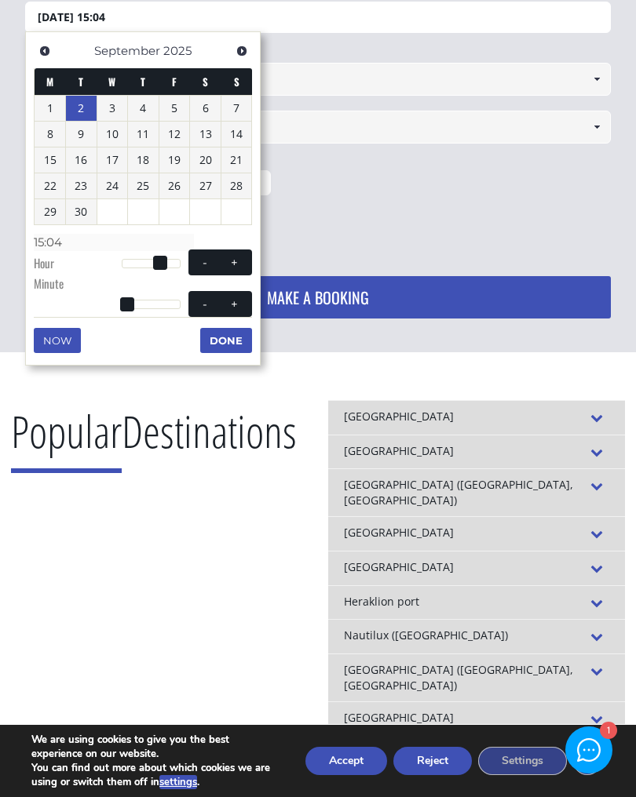
click at [209, 304] on span at bounding box center [205, 303] width 13 height 13
type input "[DATE] 15:03"
type input "15:03"
click at [206, 304] on span at bounding box center [205, 303] width 13 height 13
type input "[DATE] 15:02"
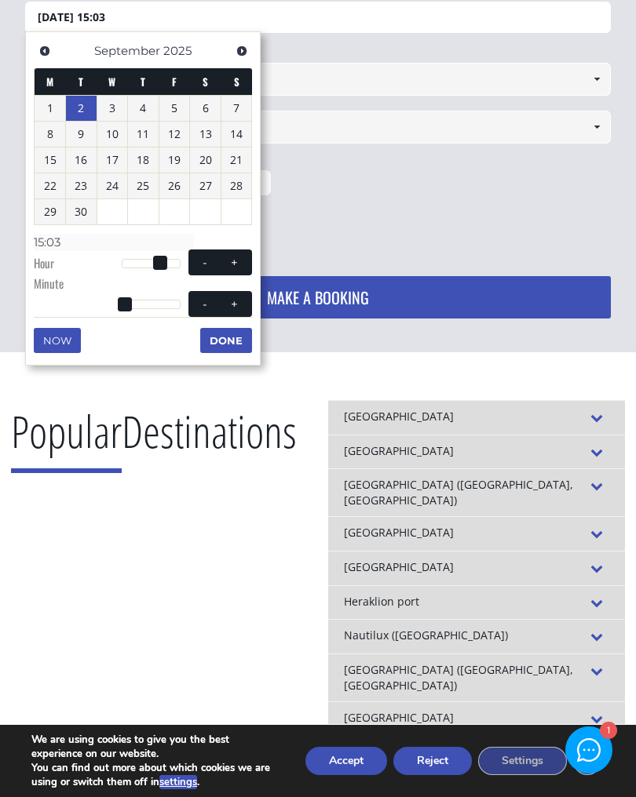
type input "15:02"
click at [205, 303] on span at bounding box center [205, 303] width 13 height 13
type input "[DATE] 15:01"
type input "15:01"
click at [206, 305] on span at bounding box center [205, 303] width 13 height 13
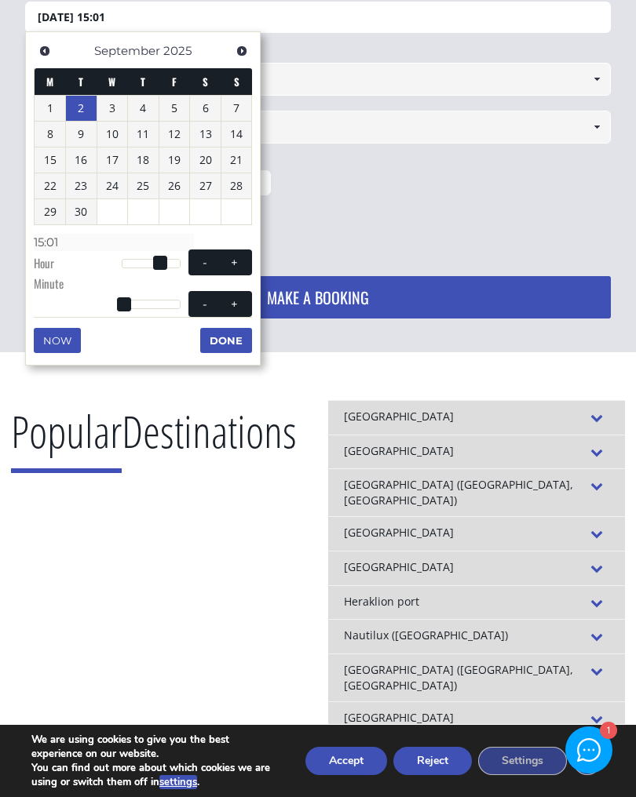
type input "[DATE] 15:00"
type input "15:00"
click at [233, 339] on button "Done" at bounding box center [226, 340] width 52 height 25
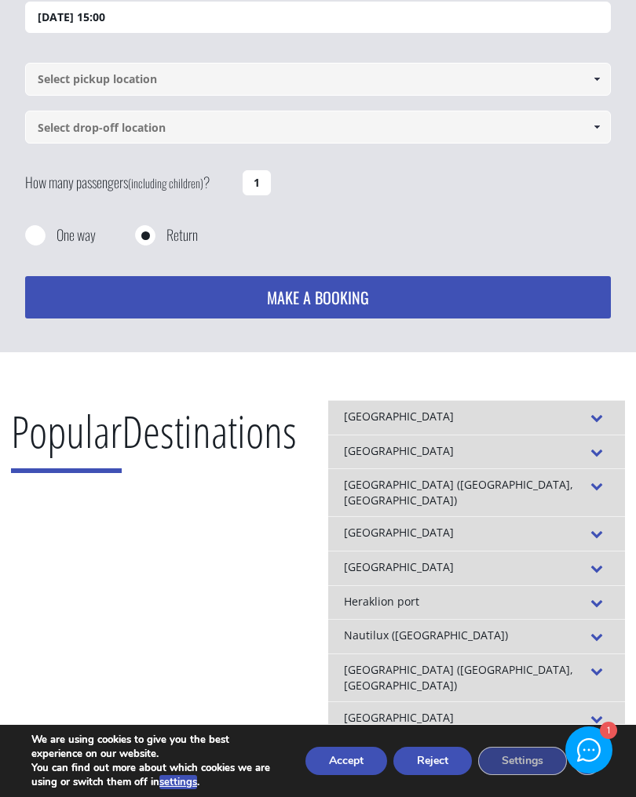
click at [265, 190] on input "1" at bounding box center [256, 182] width 28 height 25
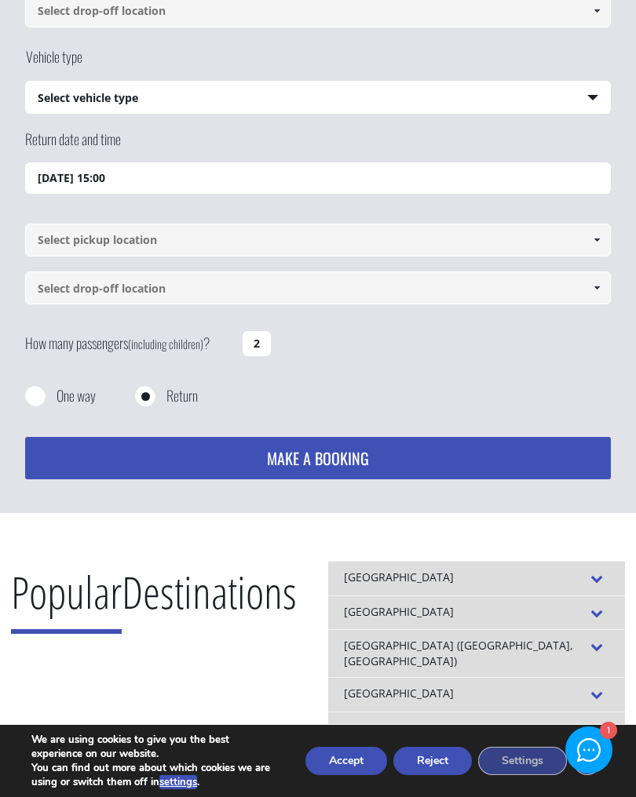
scroll to position [213, 0]
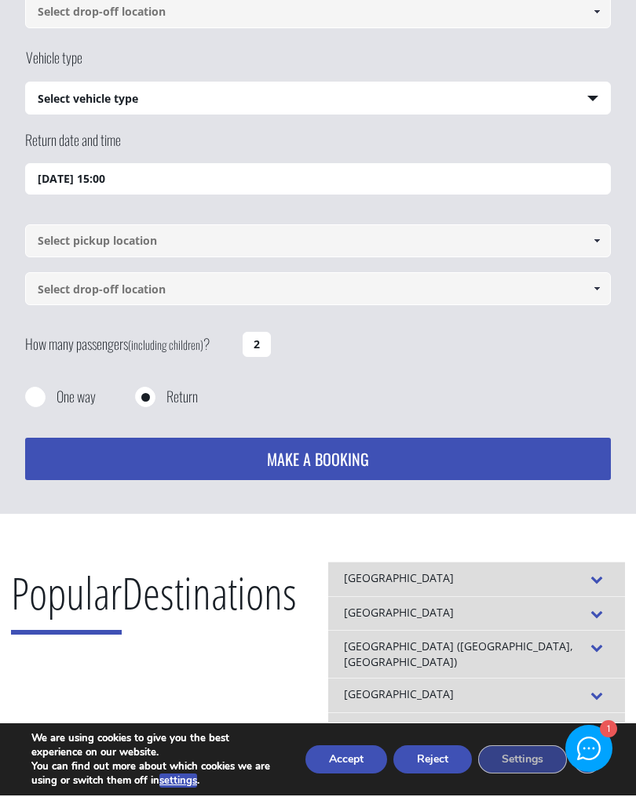
type input "2"
click at [127, 242] on input at bounding box center [317, 242] width 585 height 33
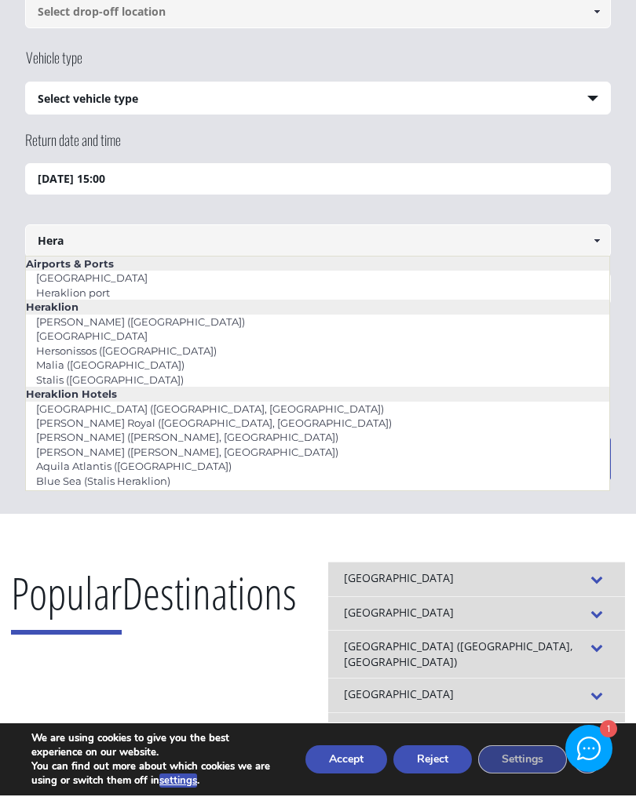
click at [108, 278] on link "[GEOGRAPHIC_DATA]" at bounding box center [92, 279] width 132 height 22
type input "[GEOGRAPHIC_DATA]"
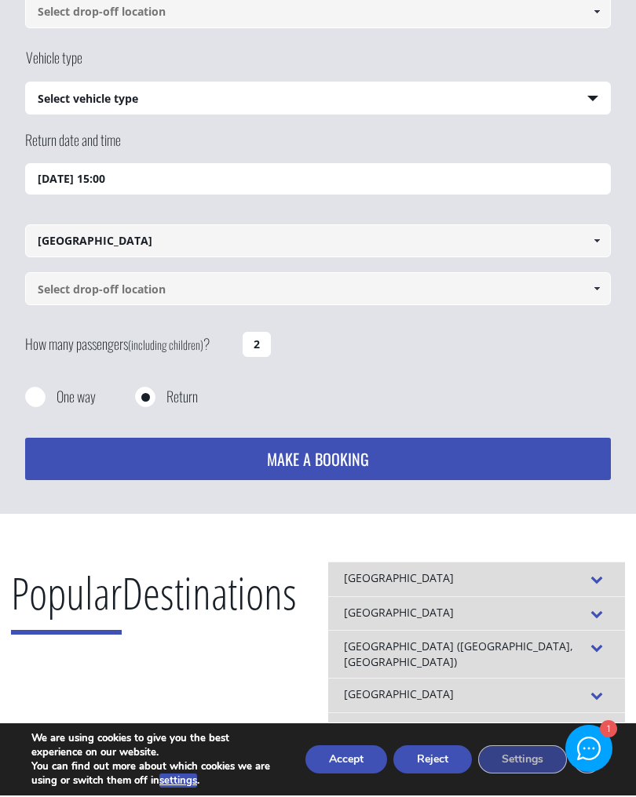
click at [122, 285] on input at bounding box center [317, 290] width 585 height 33
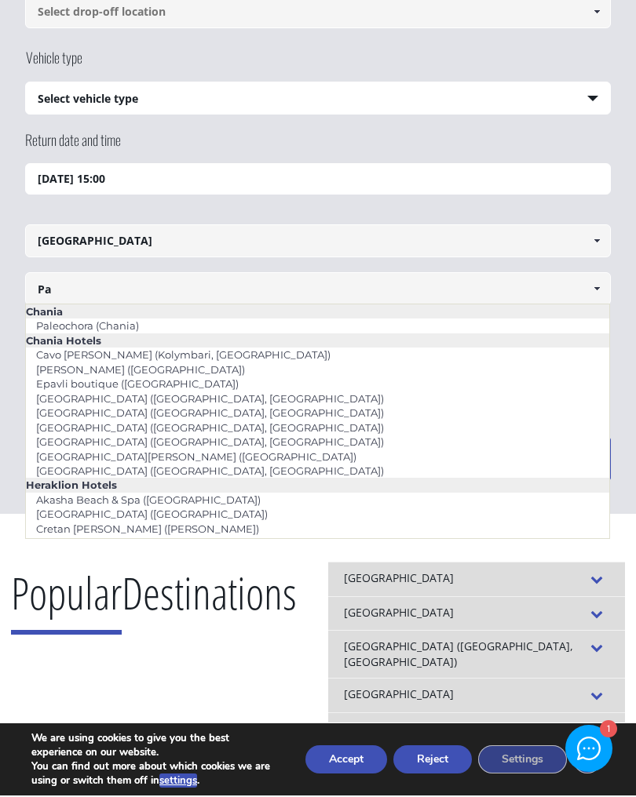
type input "P"
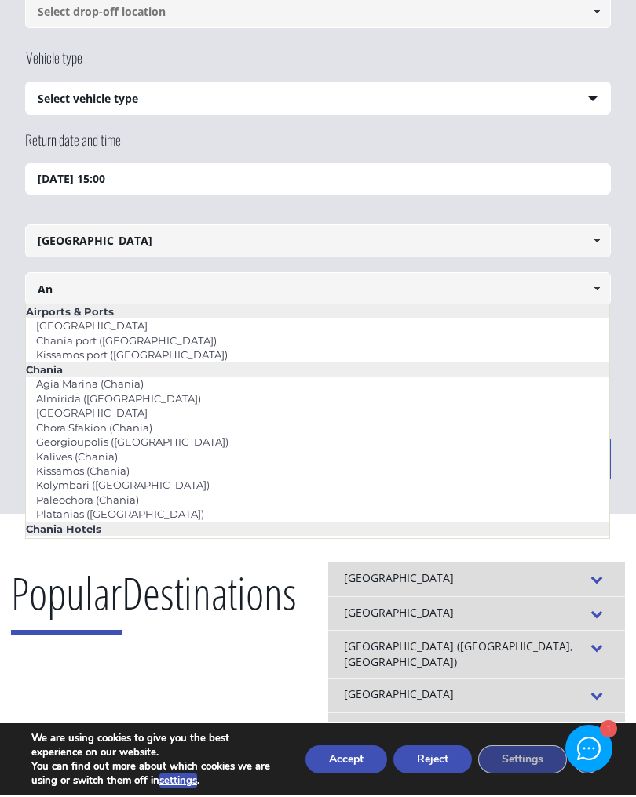
scroll to position [0, 0]
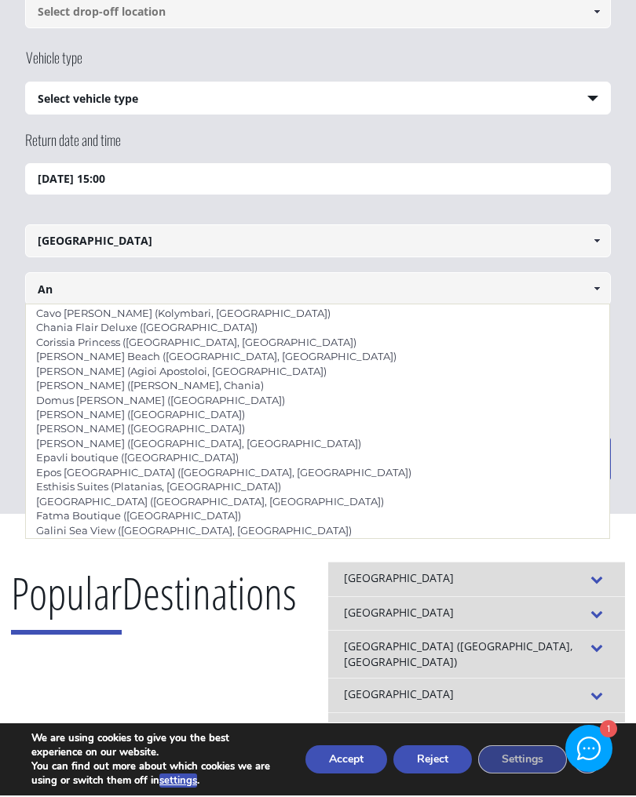
click at [303, 286] on input "An" at bounding box center [317, 290] width 585 height 33
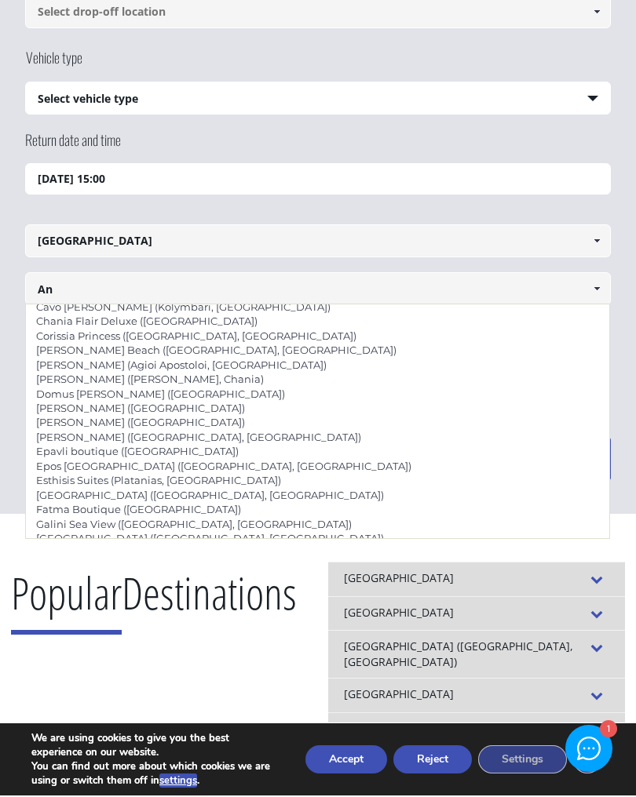
scroll to position [382, 0]
type input "A"
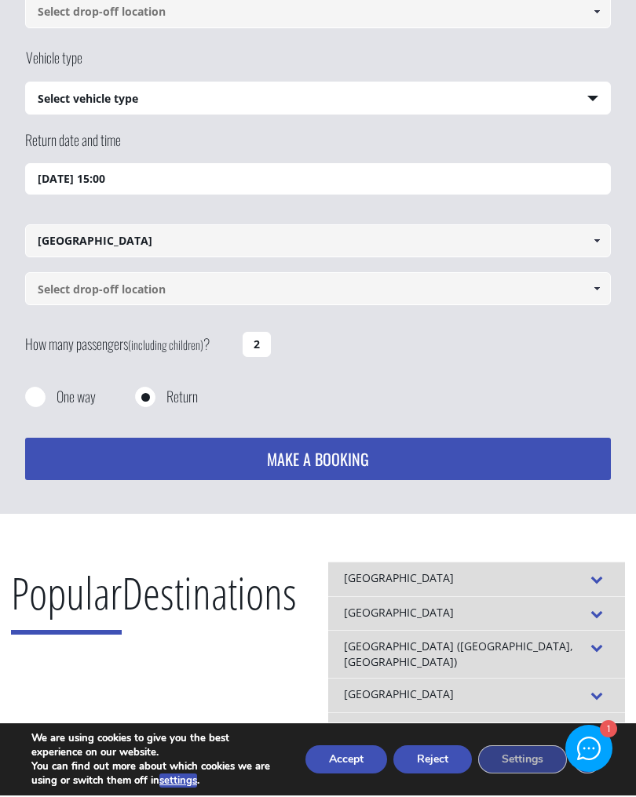
scroll to position [215, 0]
